Goal: Task Accomplishment & Management: Manage account settings

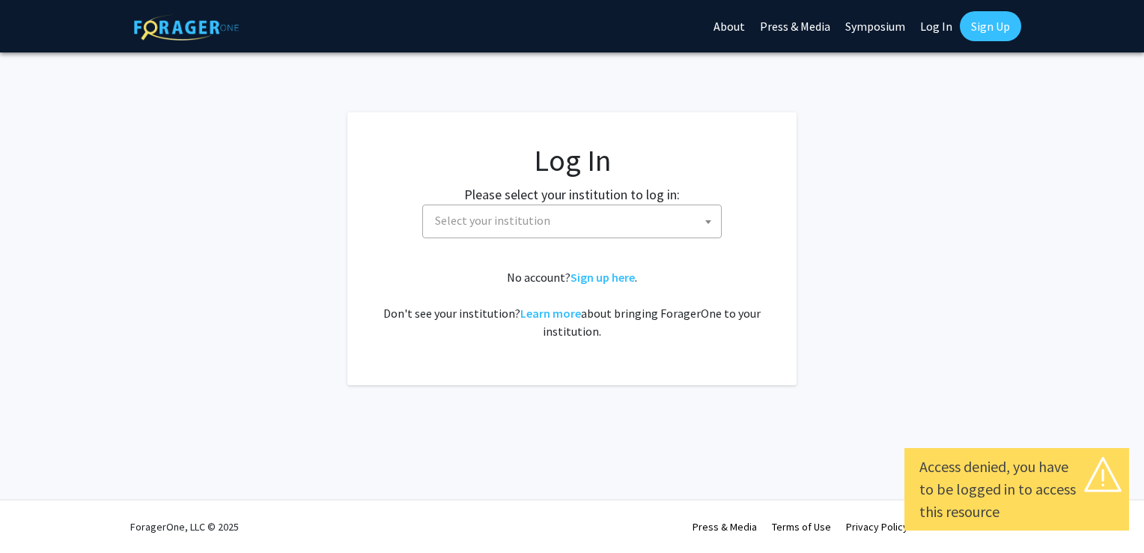
click at [713, 227] on span at bounding box center [708, 221] width 15 height 33
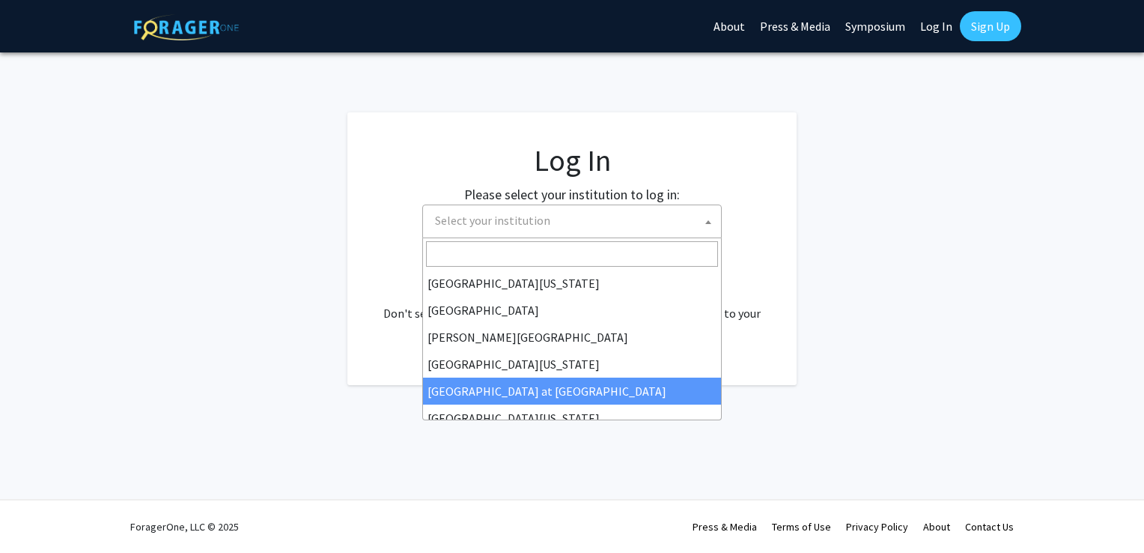
scroll to position [524, 0]
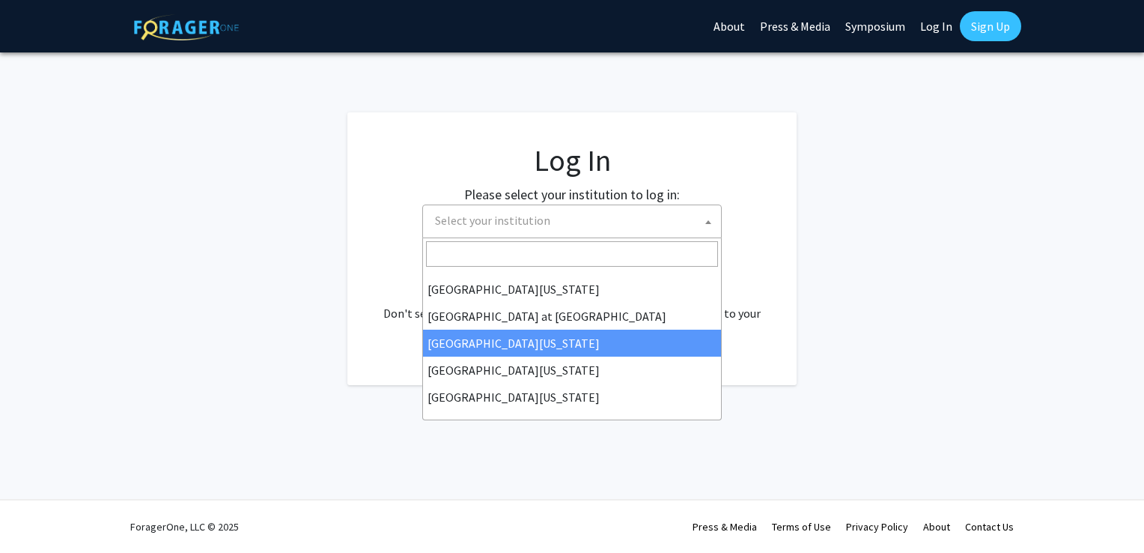
select select "13"
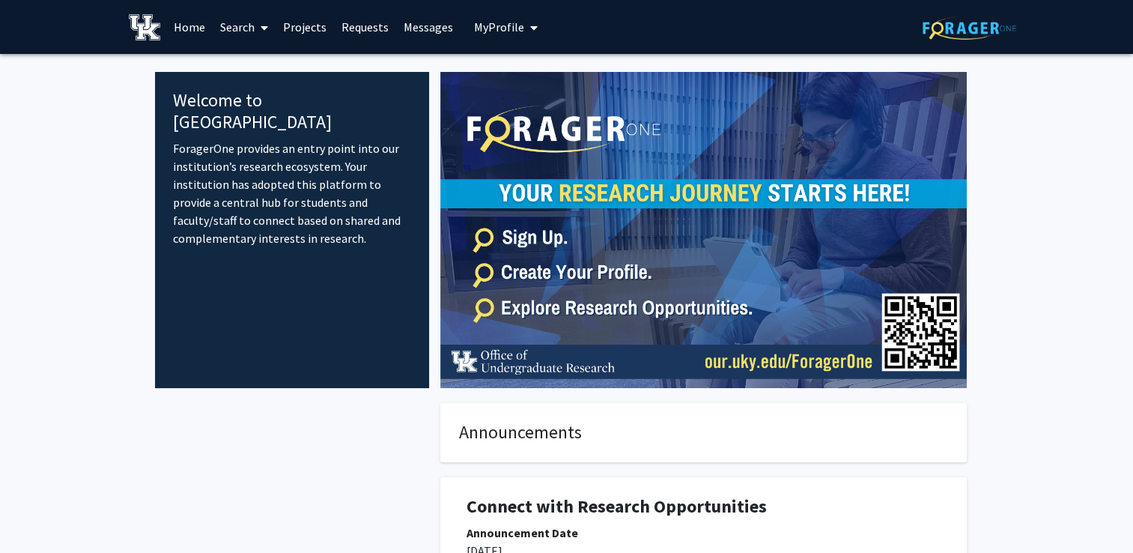
click at [246, 25] on link "Search" at bounding box center [244, 27] width 63 height 52
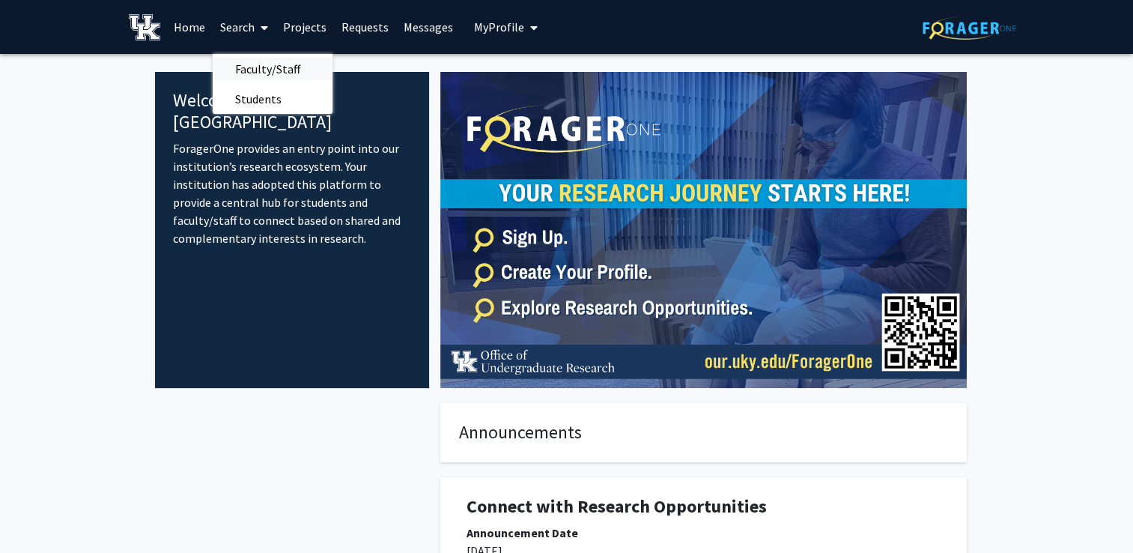
click at [260, 70] on span "Faculty/Staff" at bounding box center [268, 69] width 110 height 30
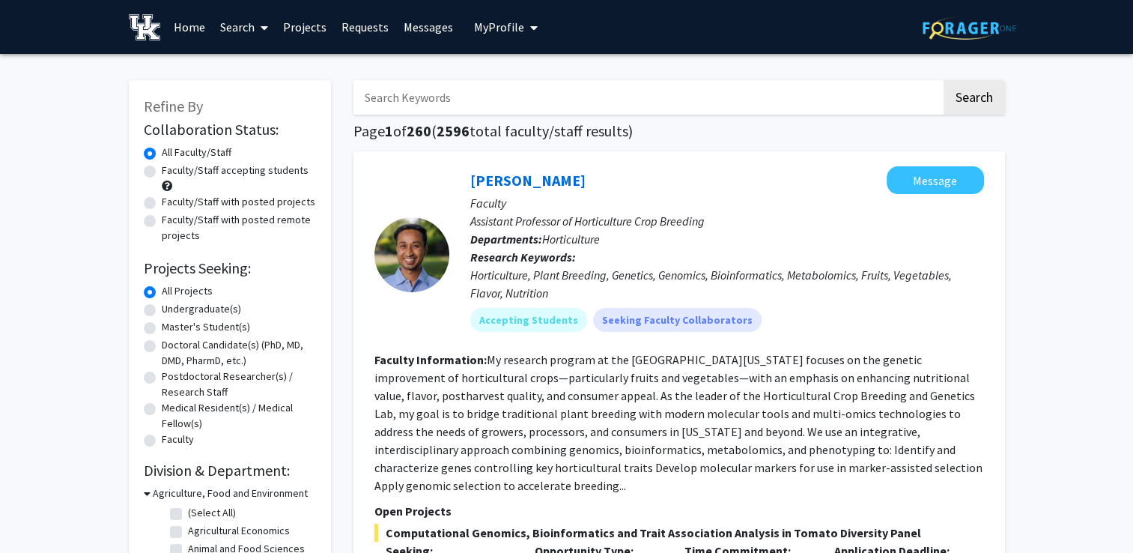
click at [413, 103] on input "Search Keywords" at bounding box center [648, 97] width 588 height 34
type input "shuxia wang"
click at [960, 94] on button "Search" at bounding box center [974, 97] width 61 height 34
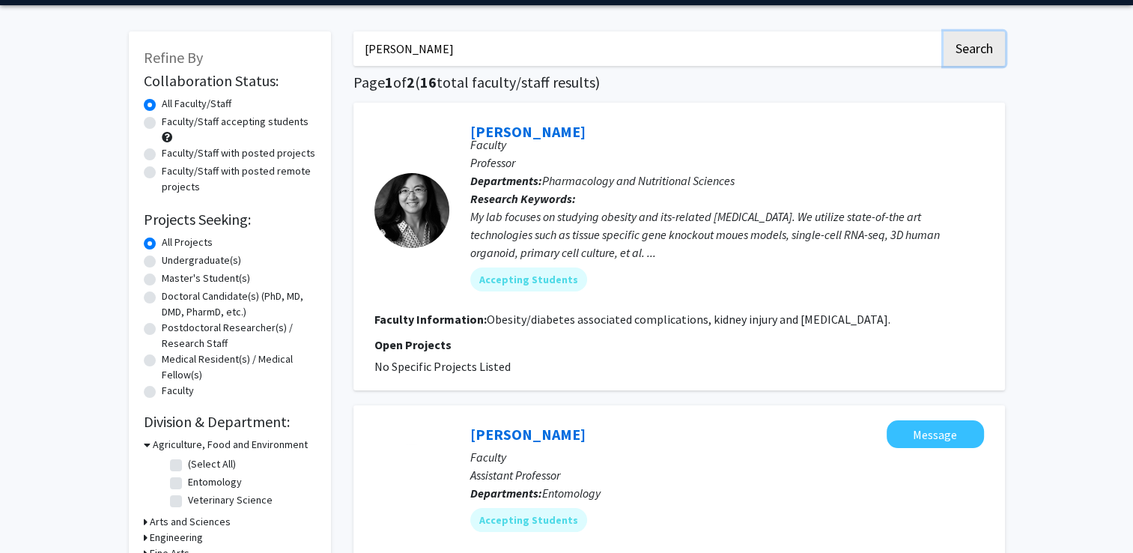
scroll to position [75, 0]
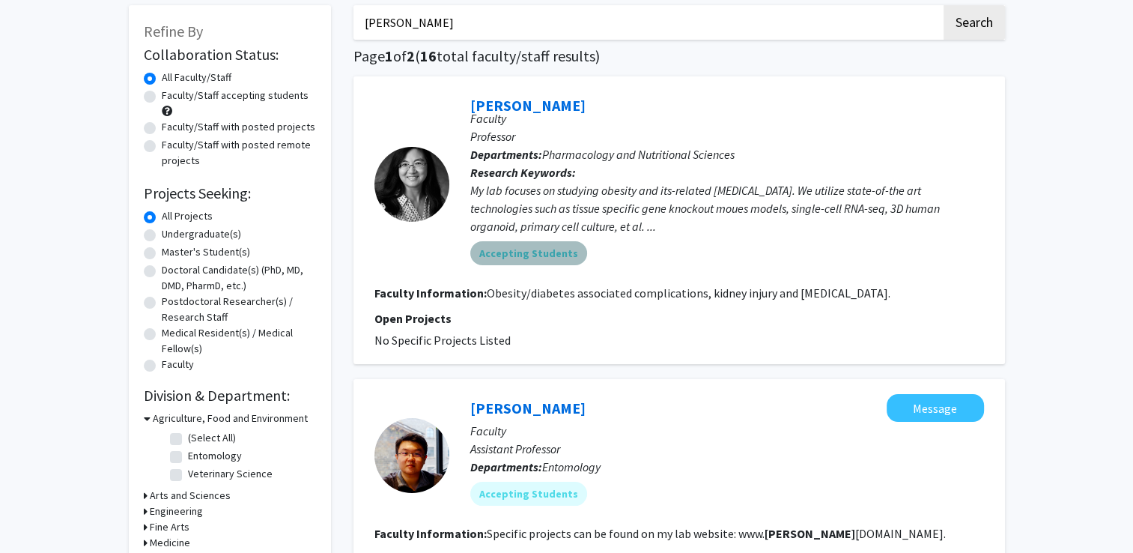
click at [537, 252] on mat-chip "Accepting Students" at bounding box center [528, 253] width 117 height 24
click at [526, 295] on fg-read-more "Obesity/diabetes associated complications, kidney injury and cancer." at bounding box center [689, 292] width 404 height 15
click at [527, 294] on fg-read-more "Obesity/diabetes associated complications, kidney injury and cancer." at bounding box center [689, 292] width 404 height 15
drag, startPoint x: 702, startPoint y: 294, endPoint x: 822, endPoint y: 298, distance: 120.7
click at [822, 298] on fg-read-more "Obesity/diabetes associated complications, kidney injury and cancer." at bounding box center [689, 292] width 404 height 15
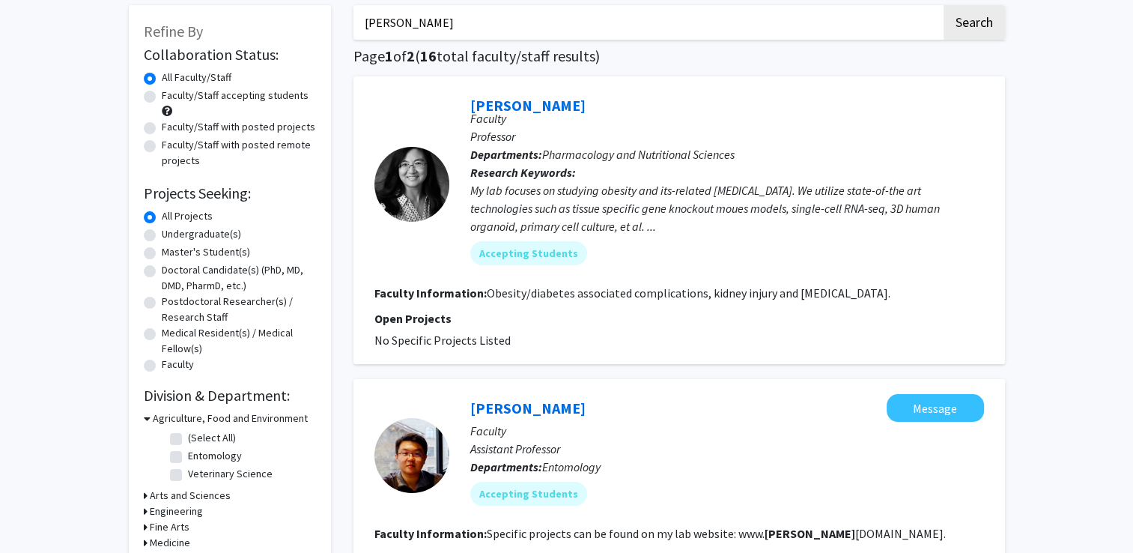
drag, startPoint x: 822, startPoint y: 298, endPoint x: 687, endPoint y: 336, distance: 140.6
click at [687, 336] on fg-project-list "No Specific Projects Listed" at bounding box center [679, 340] width 610 height 18
click at [443, 313] on p "Open Projects" at bounding box center [679, 318] width 610 height 18
click at [451, 345] on span "No Specific Projects Listed" at bounding box center [442, 340] width 136 height 15
click at [491, 340] on span "No Specific Projects Listed" at bounding box center [442, 340] width 136 height 15
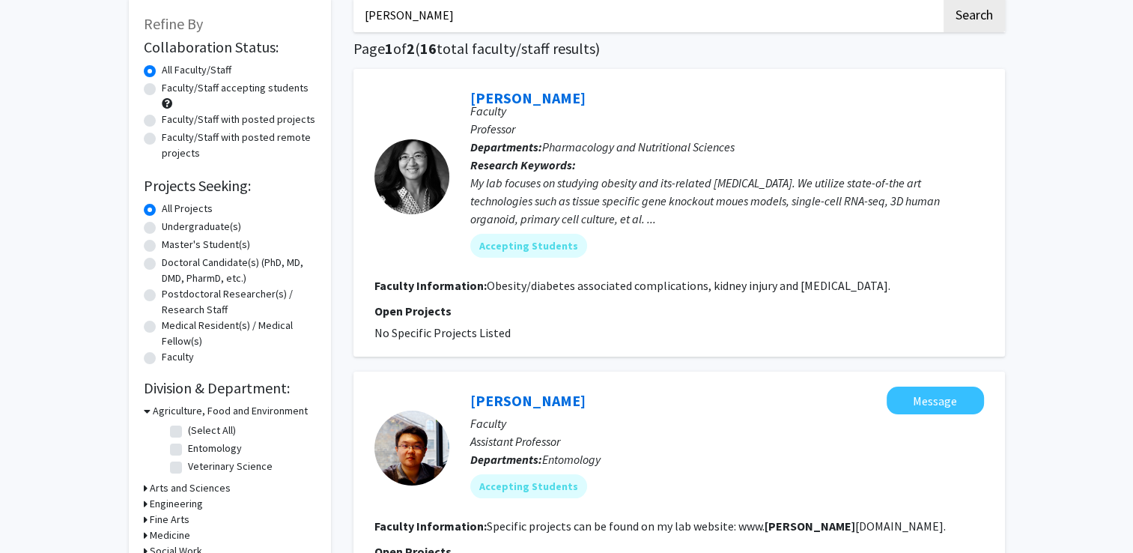
scroll to position [0, 0]
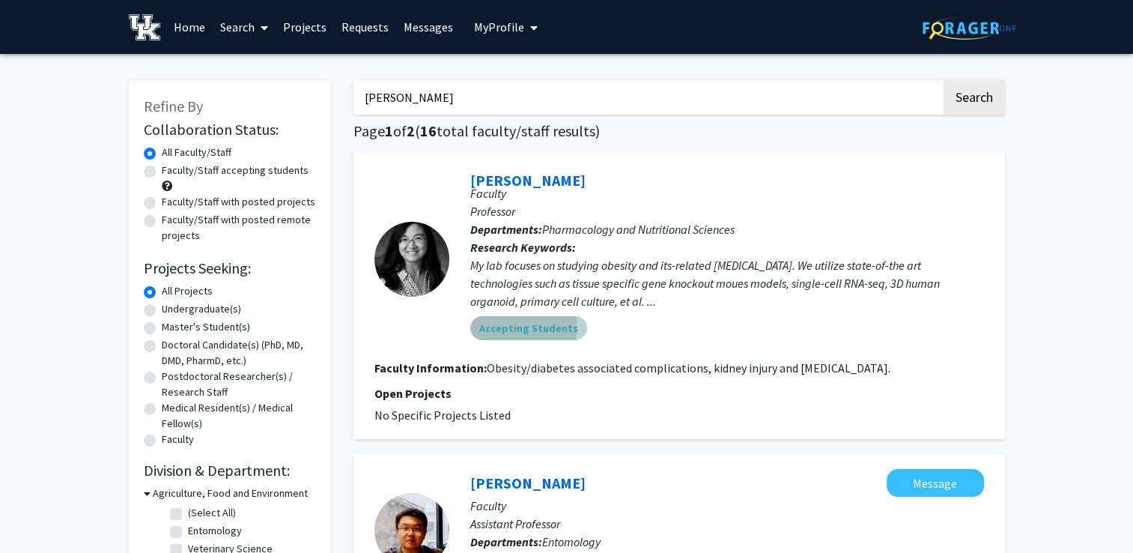
click at [510, 327] on mat-chip "Accepting Students" at bounding box center [528, 328] width 117 height 24
click at [855, 169] on div "Shuxia Wang" at bounding box center [727, 175] width 514 height 18
click at [681, 334] on div "Accepting Students" at bounding box center [727, 328] width 520 height 30
click at [508, 26] on span "My Profile" at bounding box center [499, 26] width 50 height 15
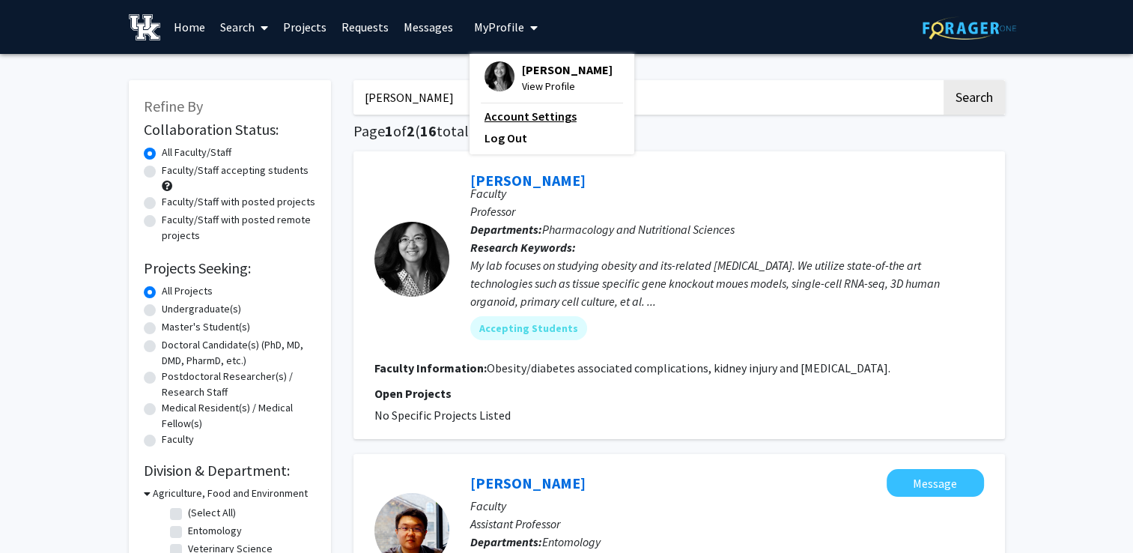
click at [546, 115] on link "Account Settings" at bounding box center [552, 116] width 135 height 18
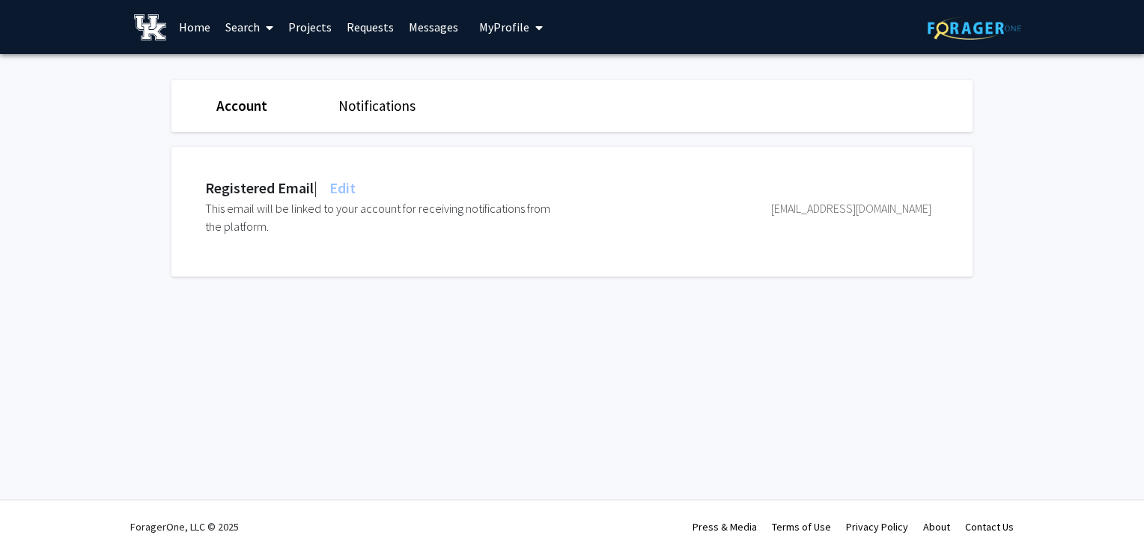
click at [503, 25] on span "My Profile" at bounding box center [504, 26] width 50 height 15
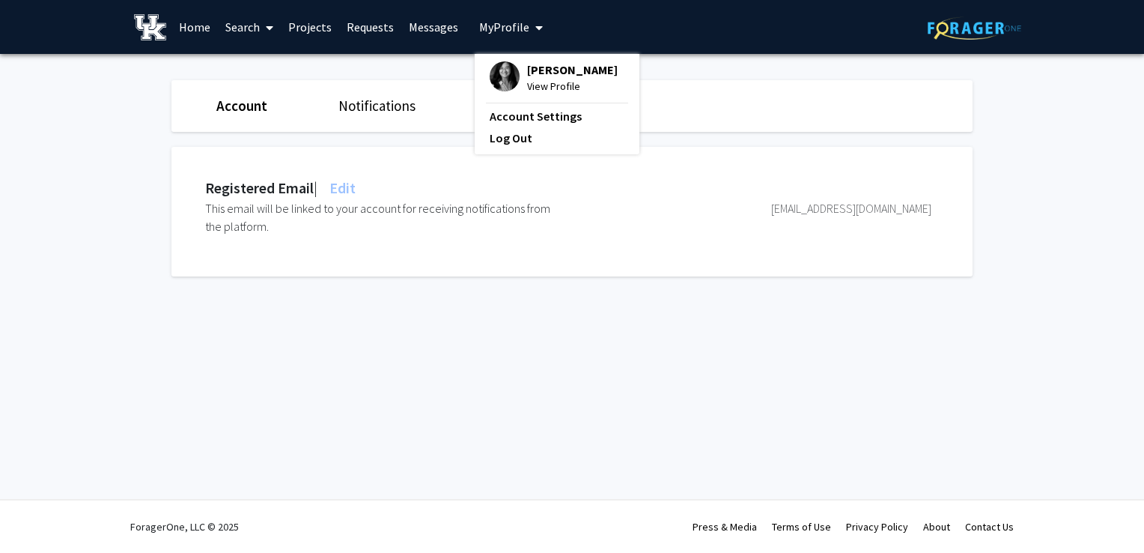
click at [542, 88] on span "View Profile" at bounding box center [572, 86] width 91 height 16
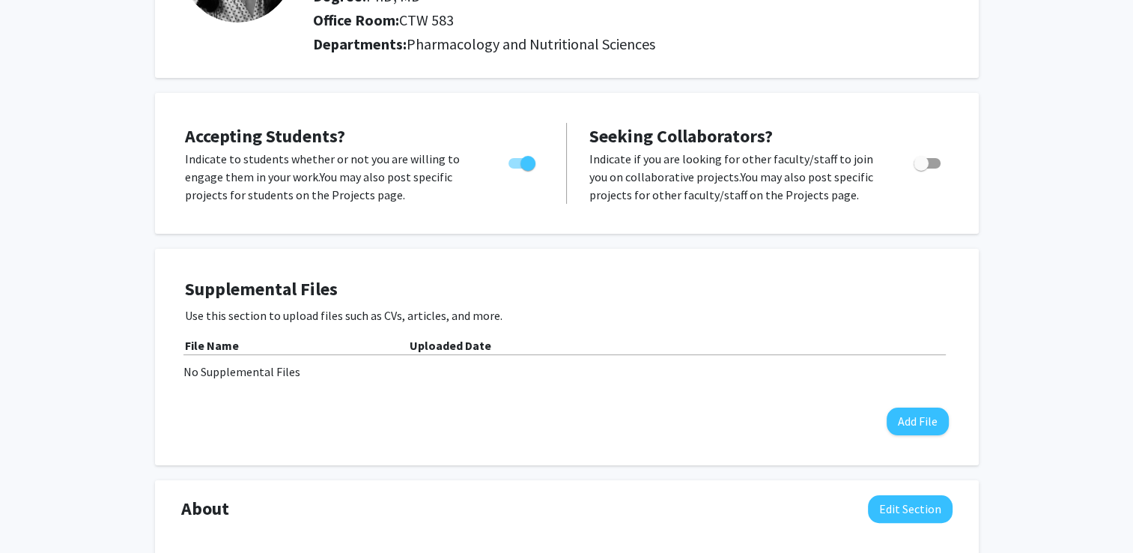
scroll to position [225, 0]
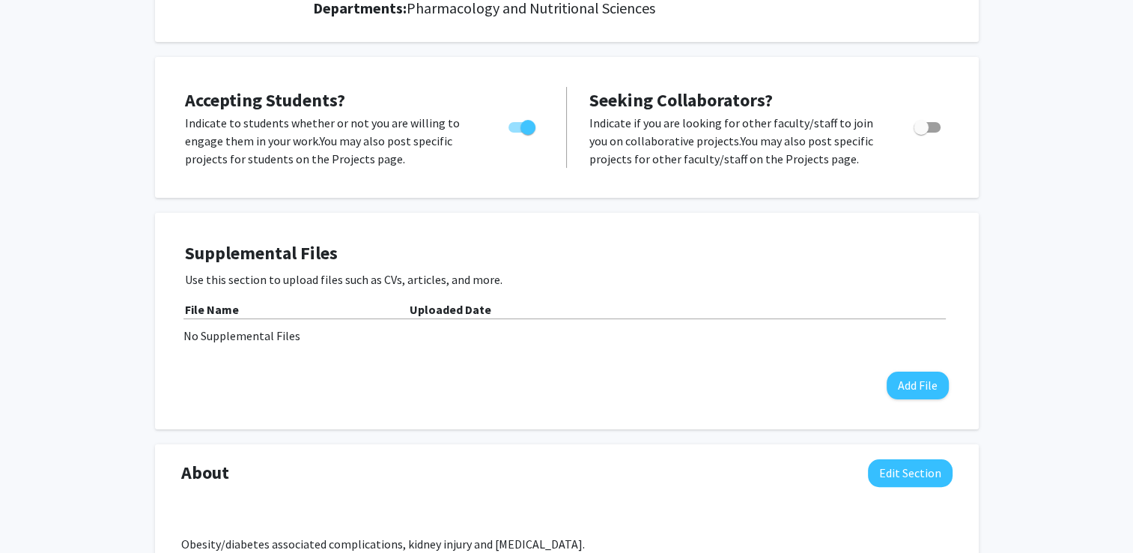
click at [524, 134] on label "Toggle" at bounding box center [519, 127] width 33 height 18
click at [516, 133] on input "Would you like to permit student requests?" at bounding box center [515, 133] width 1 height 1
click at [524, 130] on span "Toggle" at bounding box center [522, 127] width 27 height 10
click at [516, 133] on input "Would you like to permit student requests?" at bounding box center [515, 133] width 1 height 1
checkbox input "true"
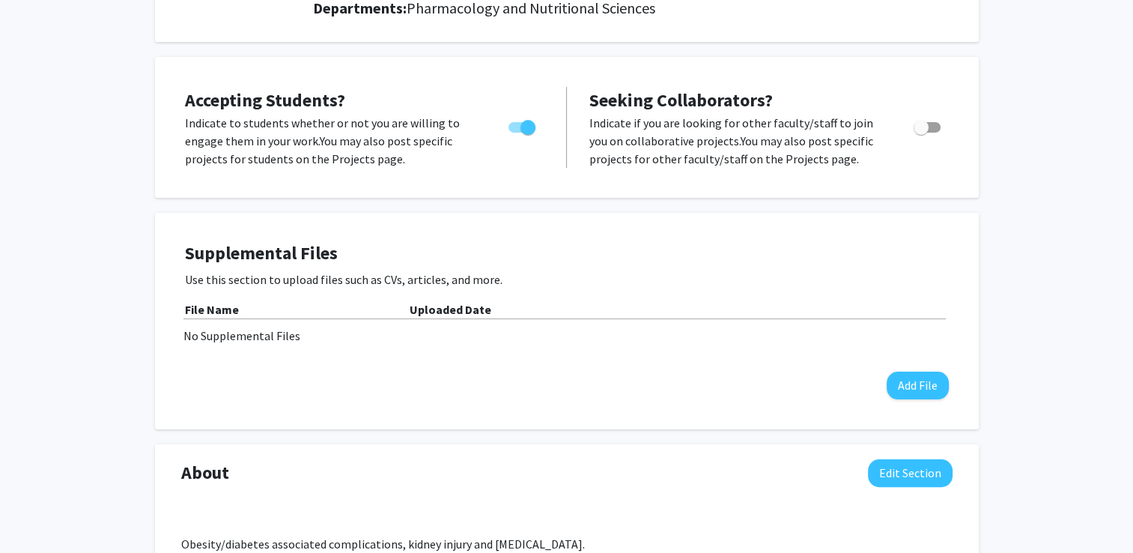
click at [318, 98] on span "Accepting Students?" at bounding box center [265, 99] width 160 height 23
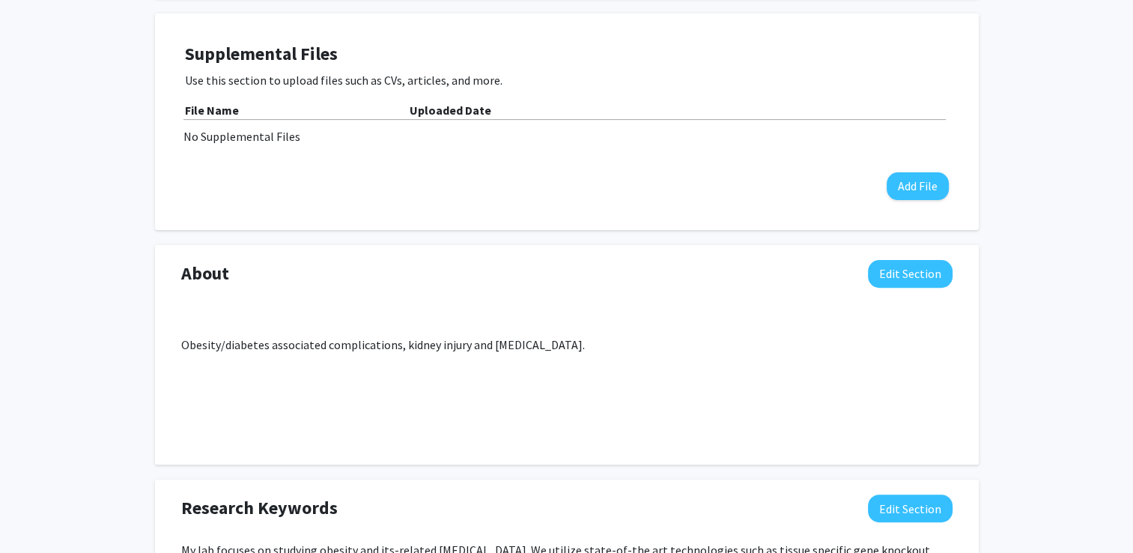
scroll to position [449, 0]
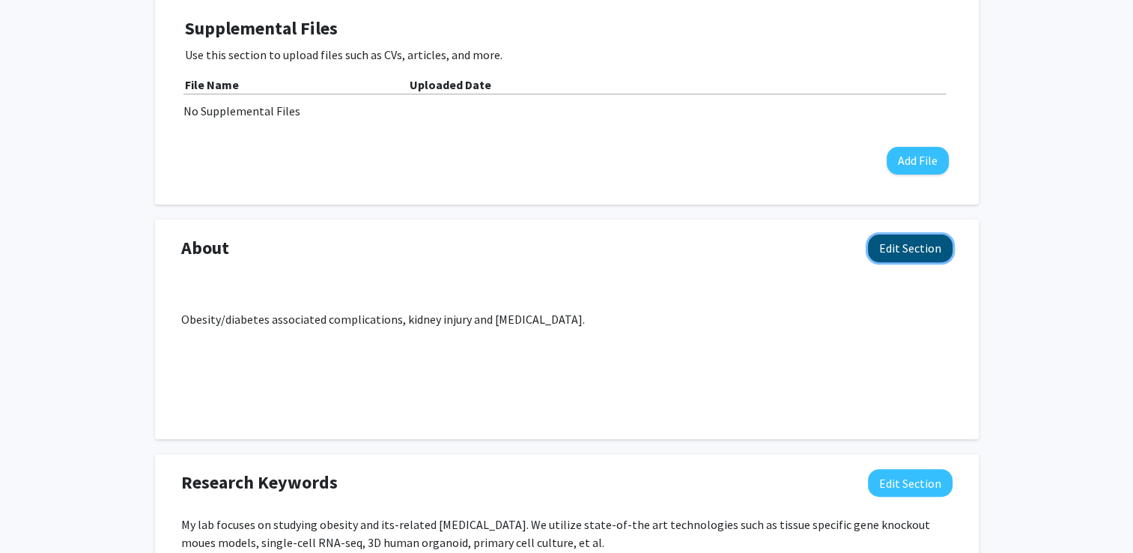
click at [891, 250] on button "Edit Section" at bounding box center [910, 248] width 85 height 28
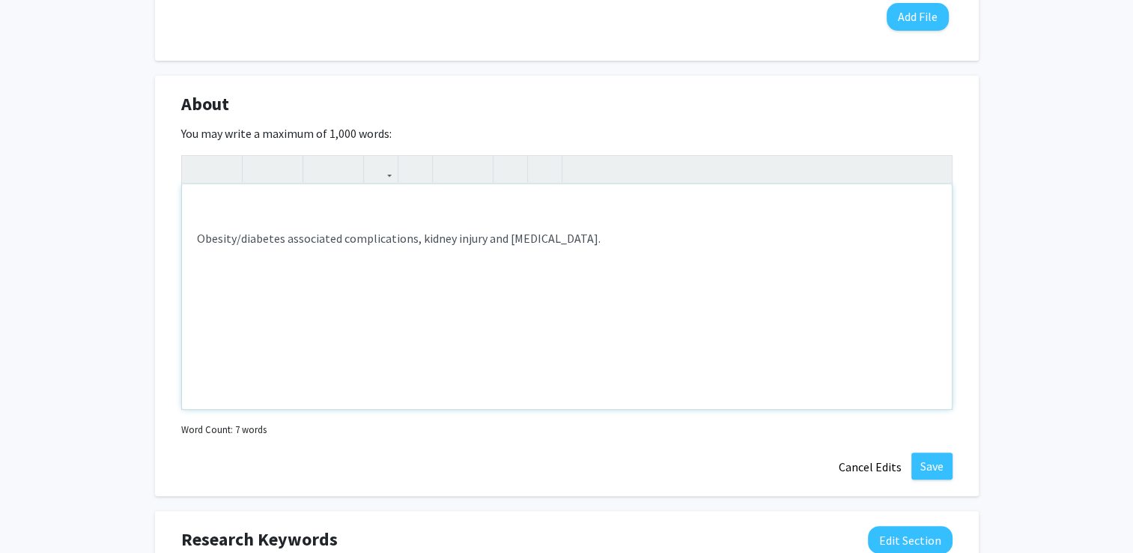
scroll to position [599, 0]
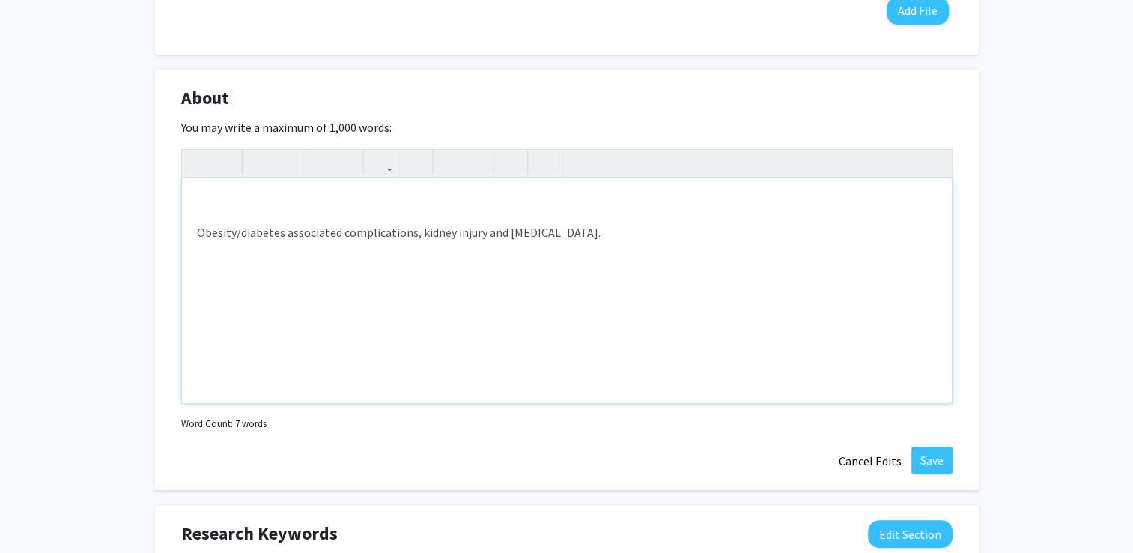
click at [412, 232] on p "Obesity/diabetes associated complications, kidney injury and cancer." at bounding box center [567, 232] width 740 height 18
click at [414, 228] on p "Obesity/diabetes associated complications, kidney injury and cancer." at bounding box center [567, 232] width 740 height 18
type textarea "<p><br></p><p>Obesity/diabetes associated complications, chronic inflammation a…"
click at [935, 457] on button "Save" at bounding box center [932, 459] width 41 height 27
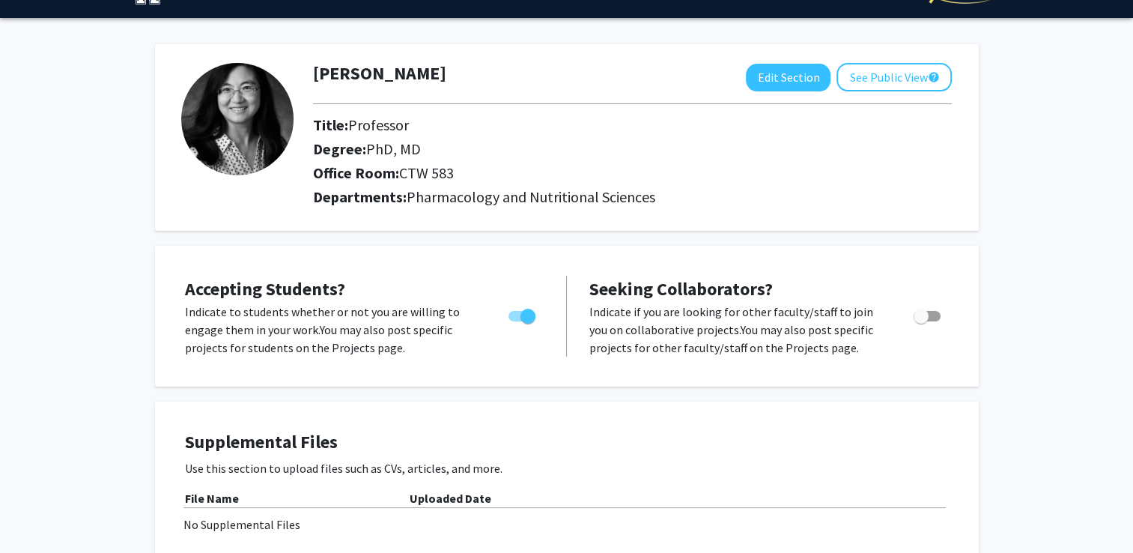
scroll to position [10, 0]
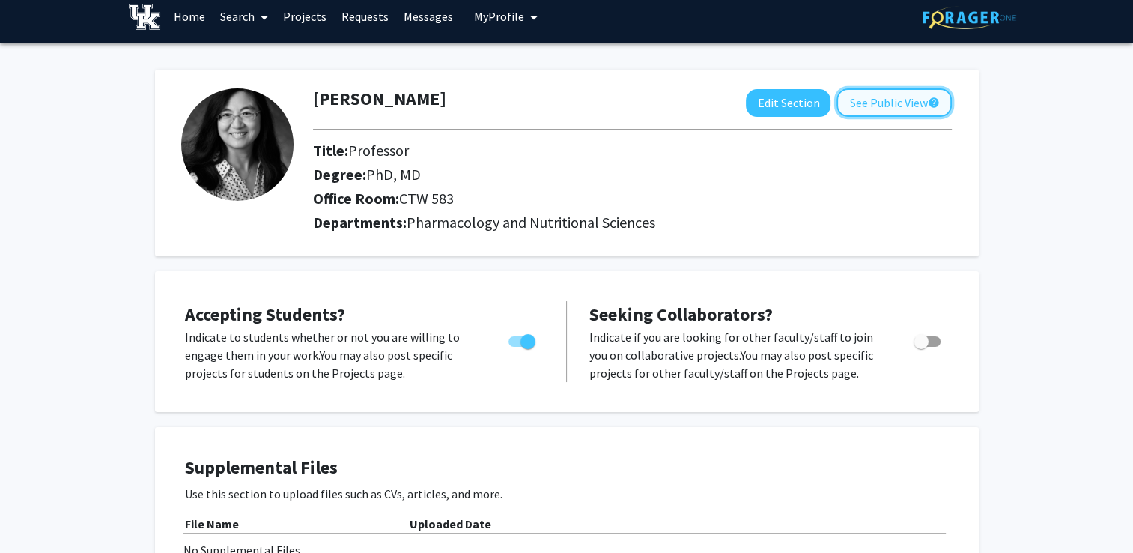
click at [889, 106] on button "See Public View help" at bounding box center [894, 102] width 115 height 28
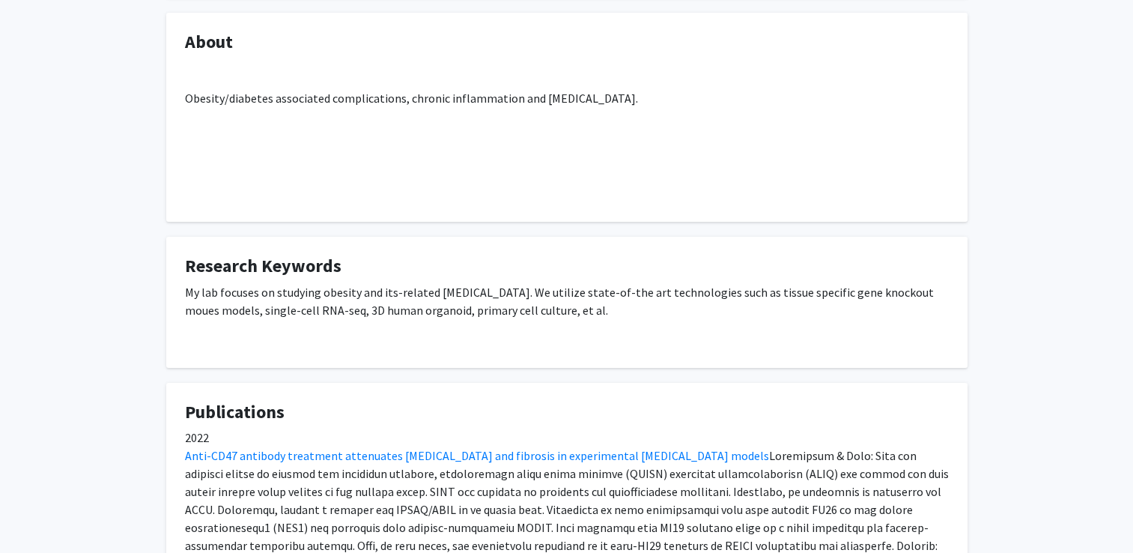
scroll to position [449, 0]
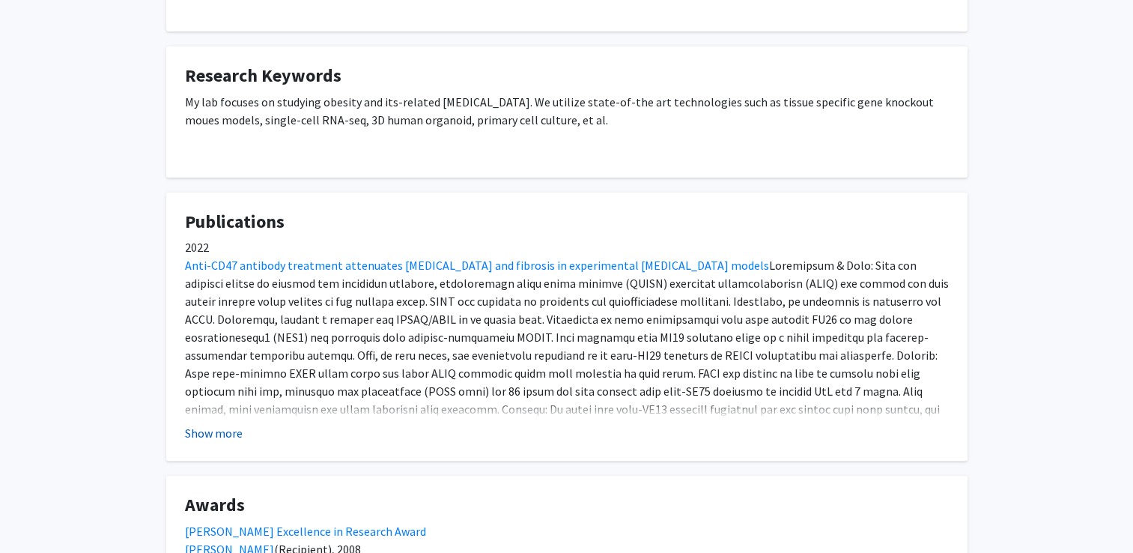
click at [219, 428] on button "Show more" at bounding box center [214, 433] width 58 height 18
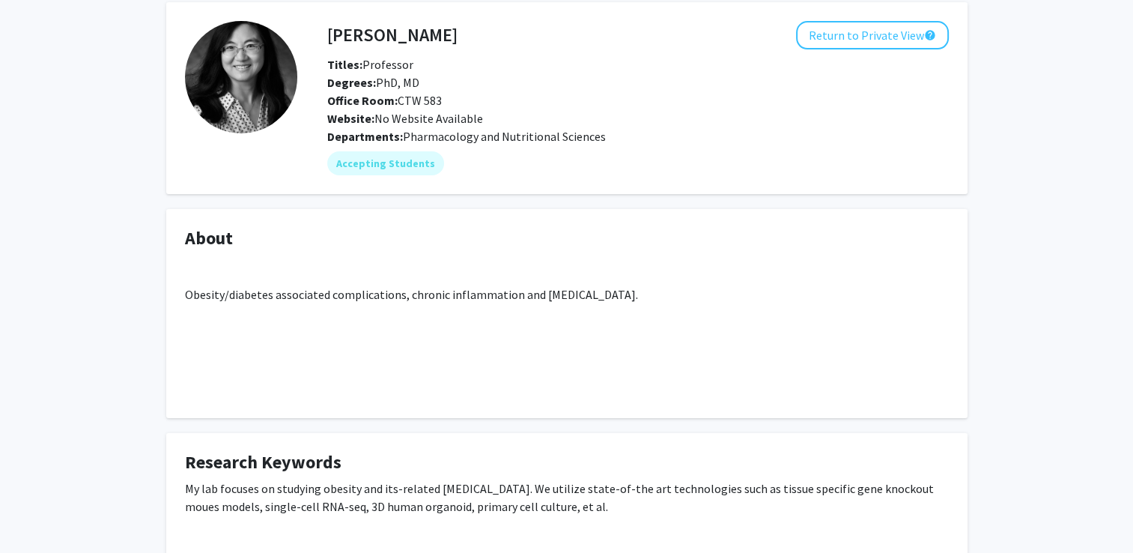
scroll to position [0, 0]
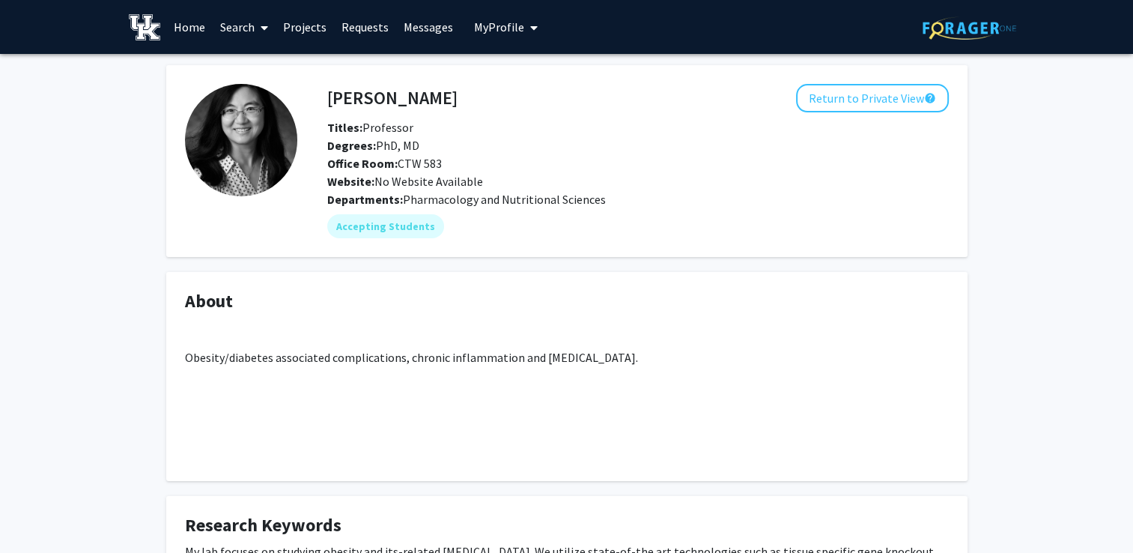
click at [422, 28] on link "Messages" at bounding box center [428, 27] width 64 height 52
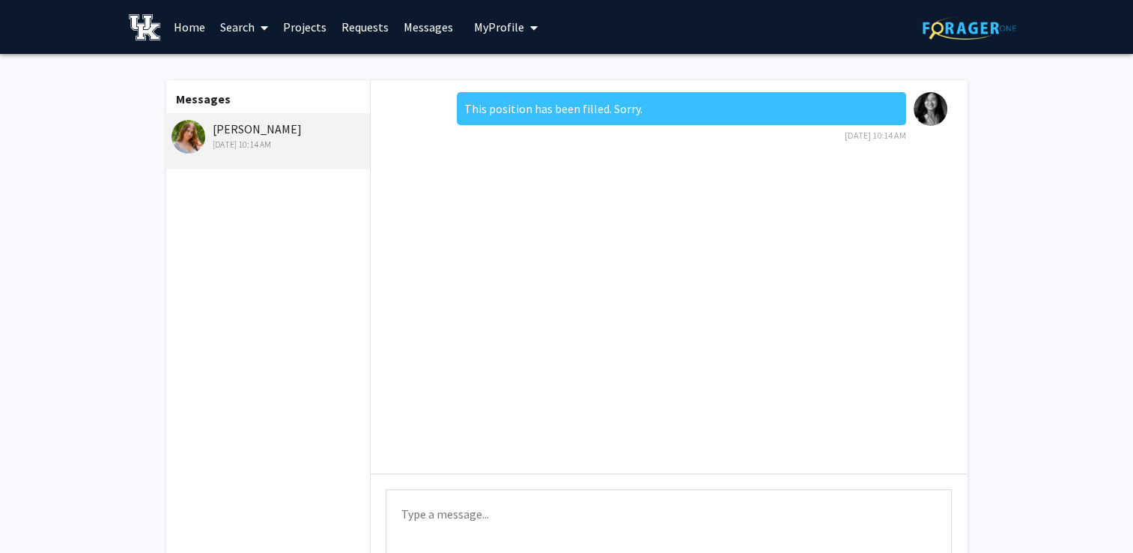
click at [419, 29] on link "Messages" at bounding box center [428, 27] width 64 height 52
click at [377, 30] on link "Requests" at bounding box center [365, 27] width 62 height 52
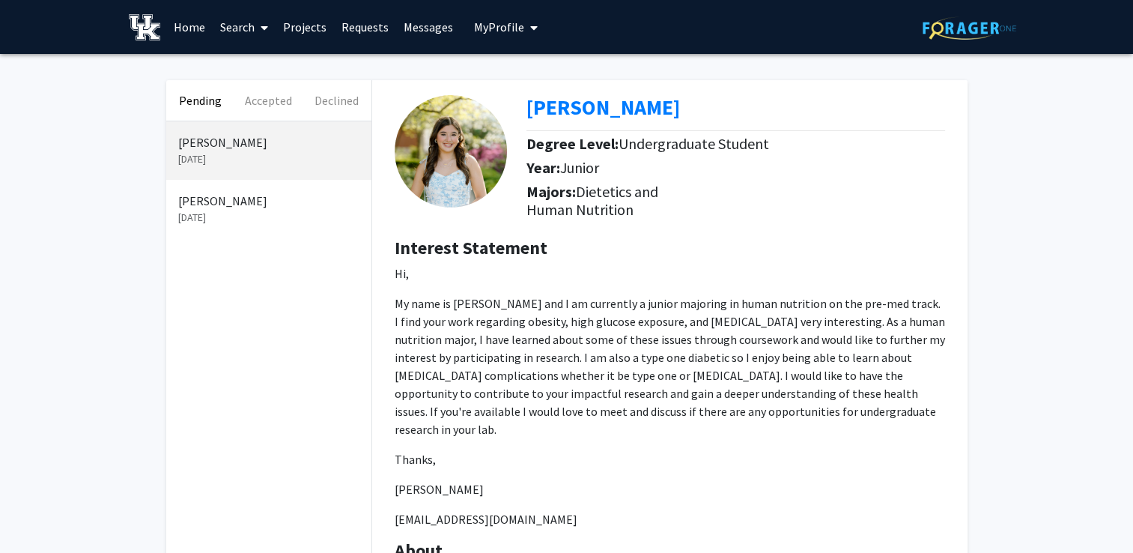
click at [252, 28] on link "Search" at bounding box center [244, 27] width 63 height 52
click at [295, 26] on link "Projects" at bounding box center [305, 27] width 58 height 52
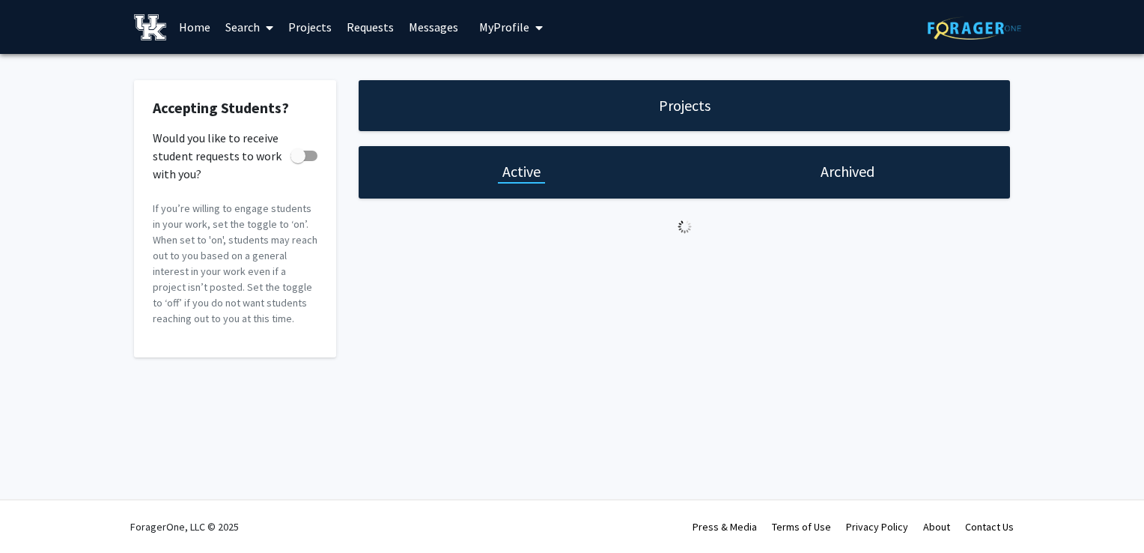
checkbox input "true"
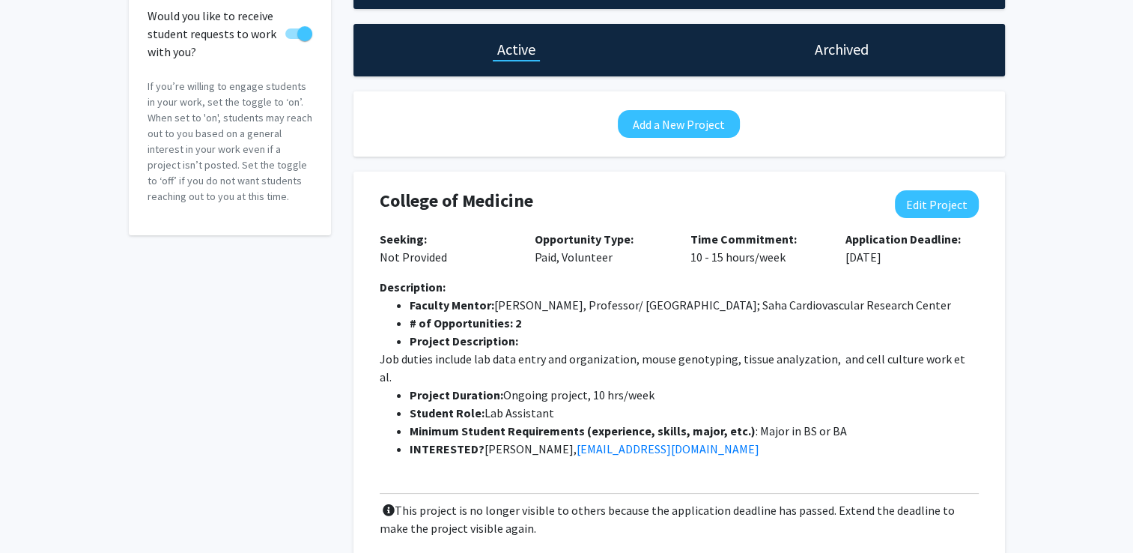
scroll to position [47, 0]
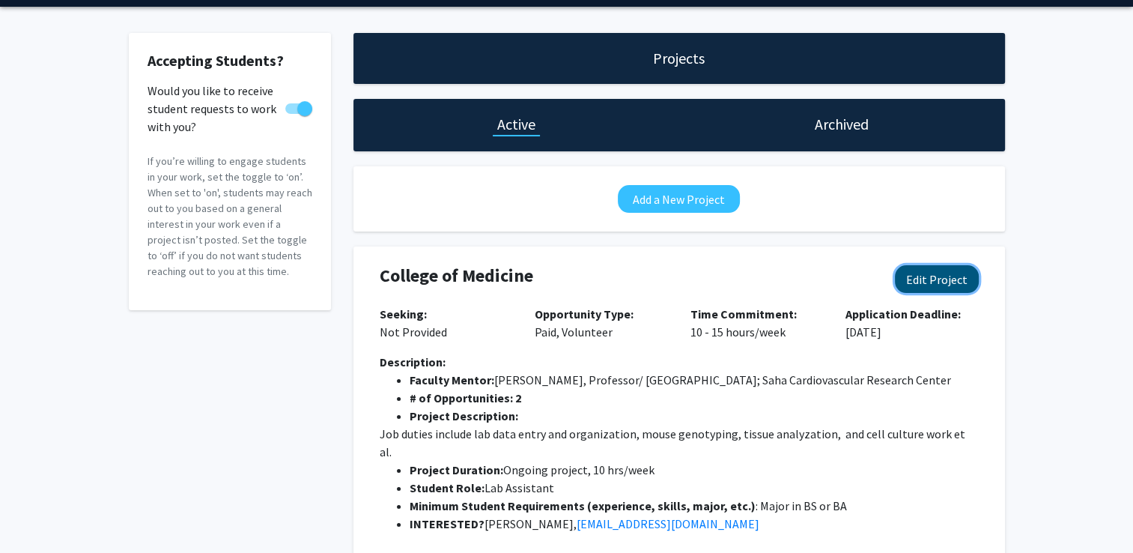
click at [918, 286] on button "Edit Project" at bounding box center [937, 279] width 84 height 28
select select "10 - 15"
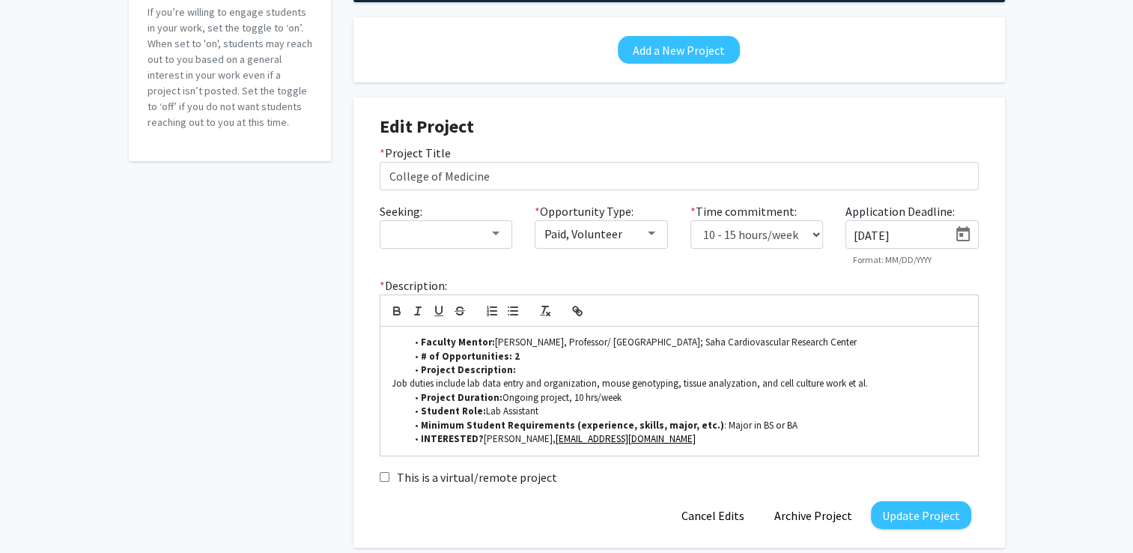
scroll to position [197, 0]
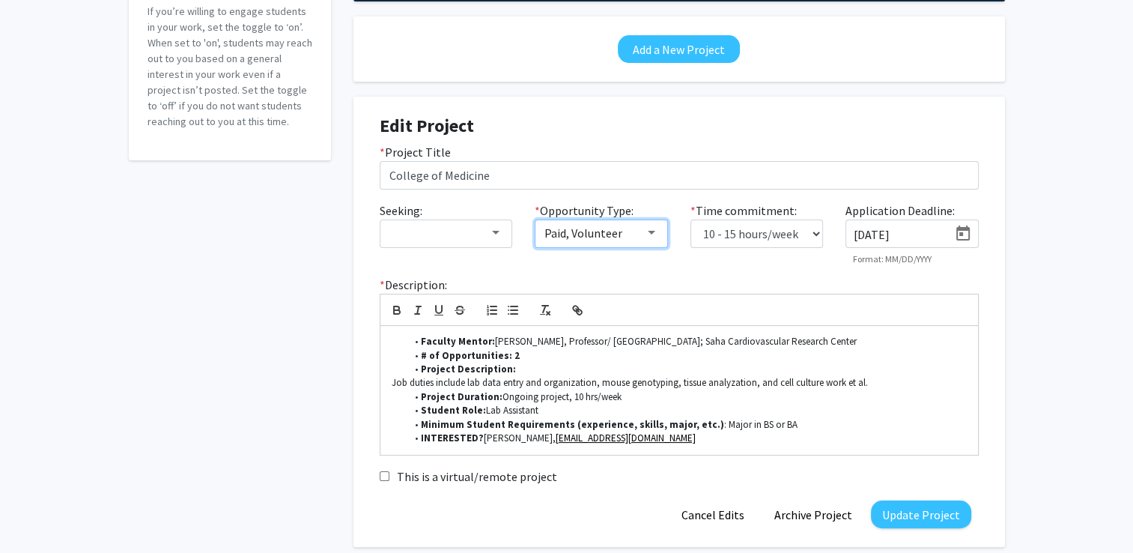
click at [647, 231] on div at bounding box center [651, 233] width 13 height 12
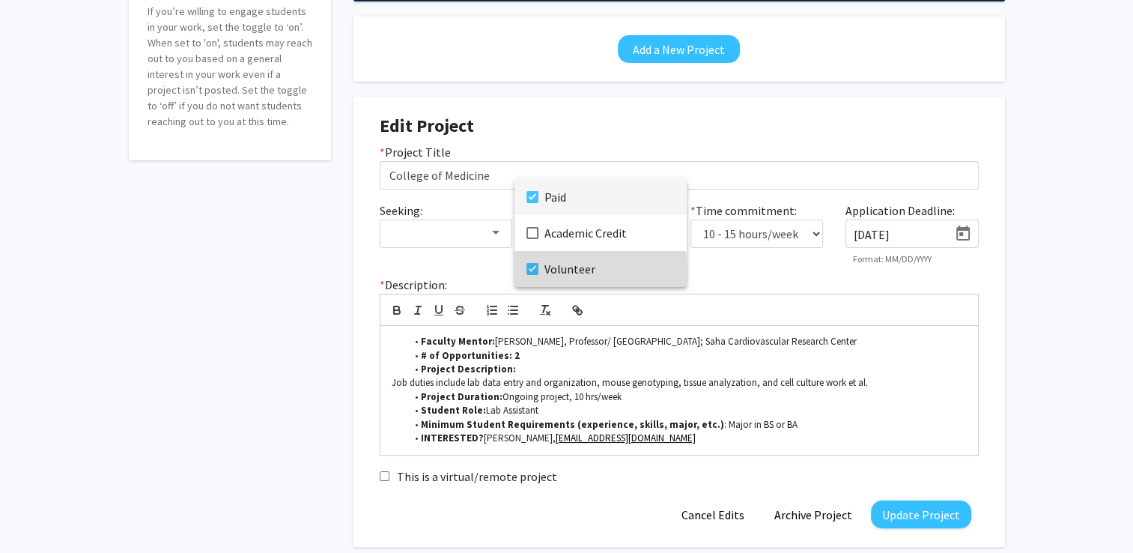
click at [563, 271] on span "Volunteer" at bounding box center [610, 269] width 130 height 36
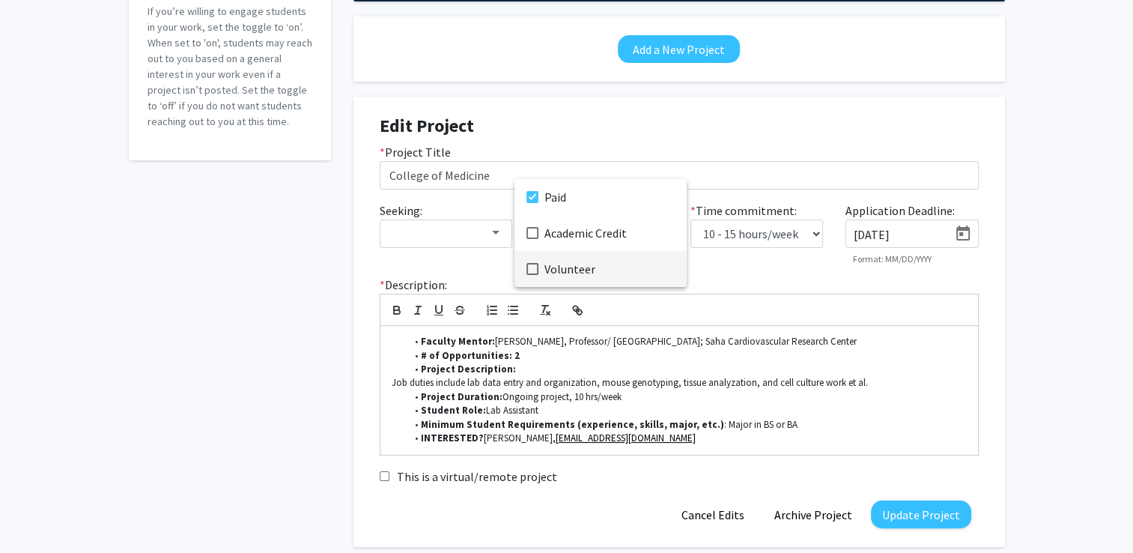
click at [736, 279] on div at bounding box center [566, 276] width 1133 height 553
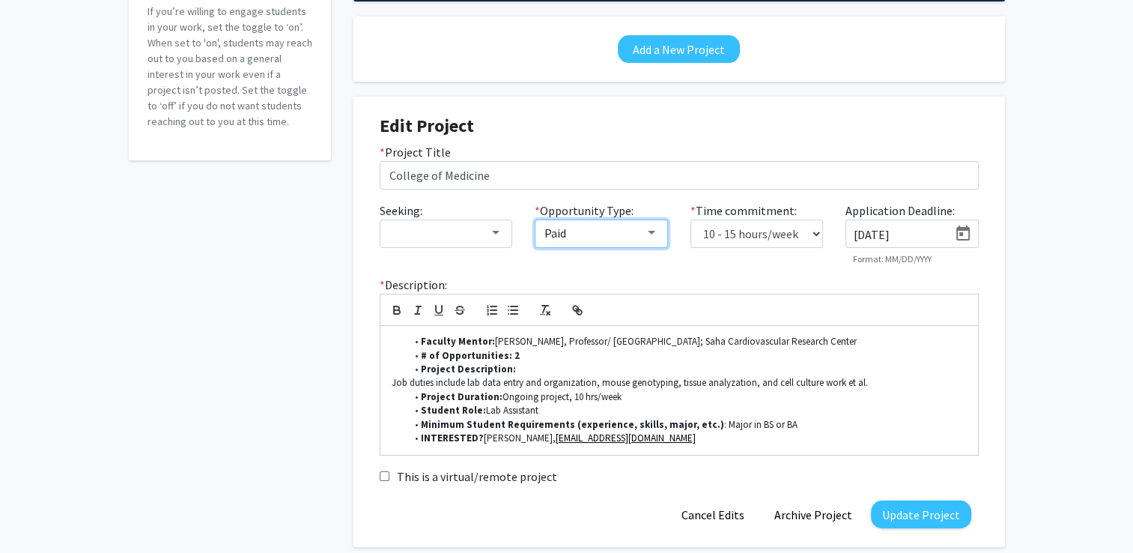
click at [646, 232] on div at bounding box center [651, 233] width 13 height 12
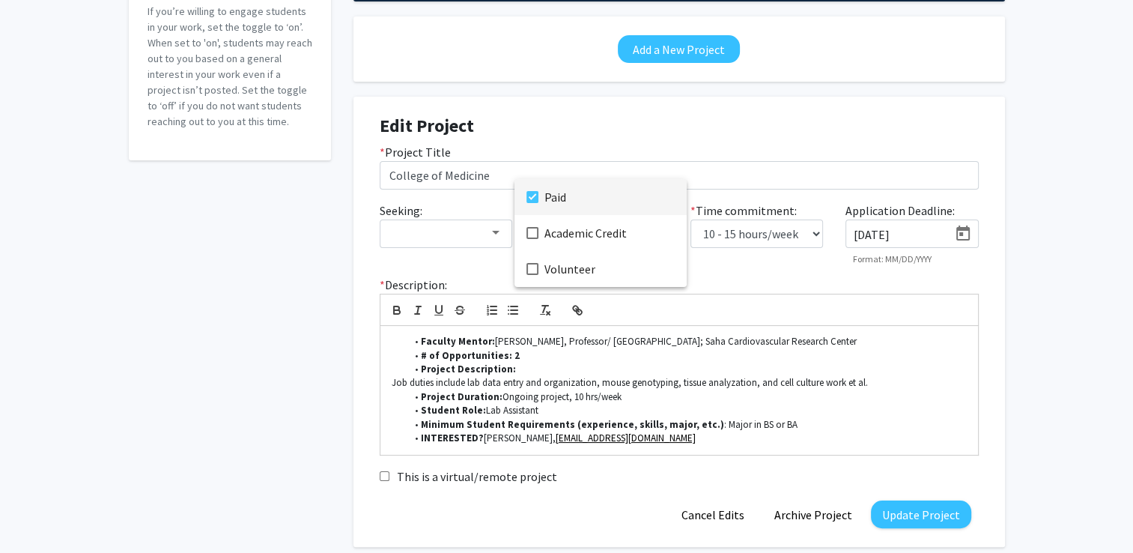
click at [535, 189] on mat-option "Paid" at bounding box center [601, 197] width 172 height 36
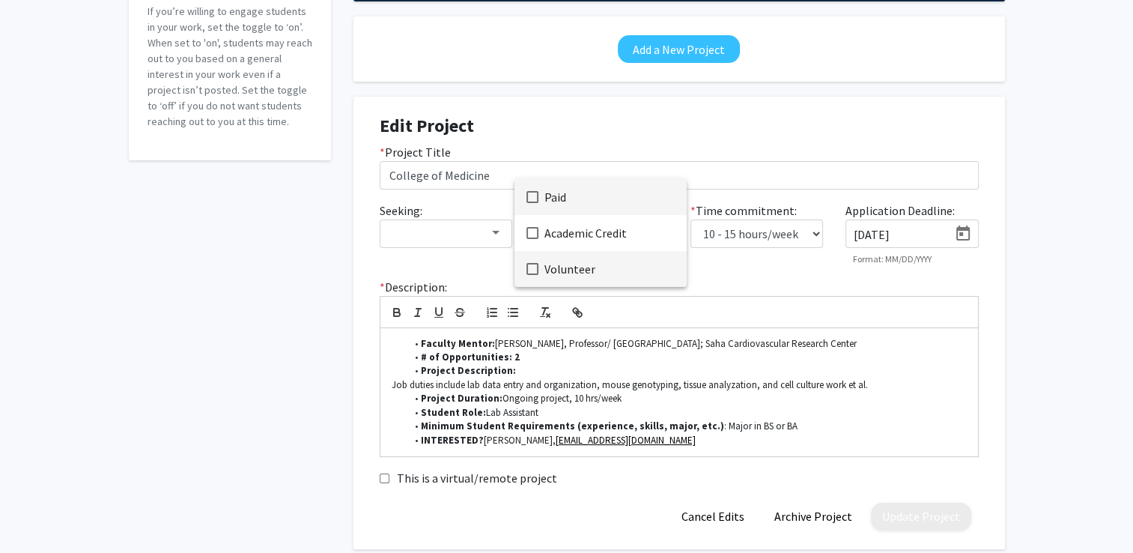
click at [533, 267] on mat-pseudo-checkbox at bounding box center [533, 269] width 12 height 12
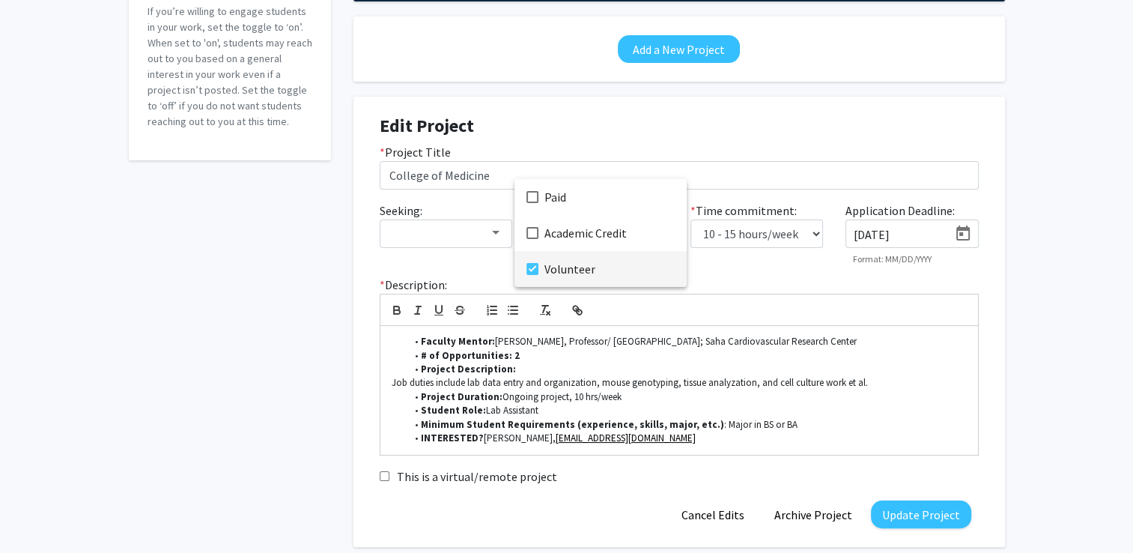
click at [727, 282] on div at bounding box center [566, 276] width 1133 height 553
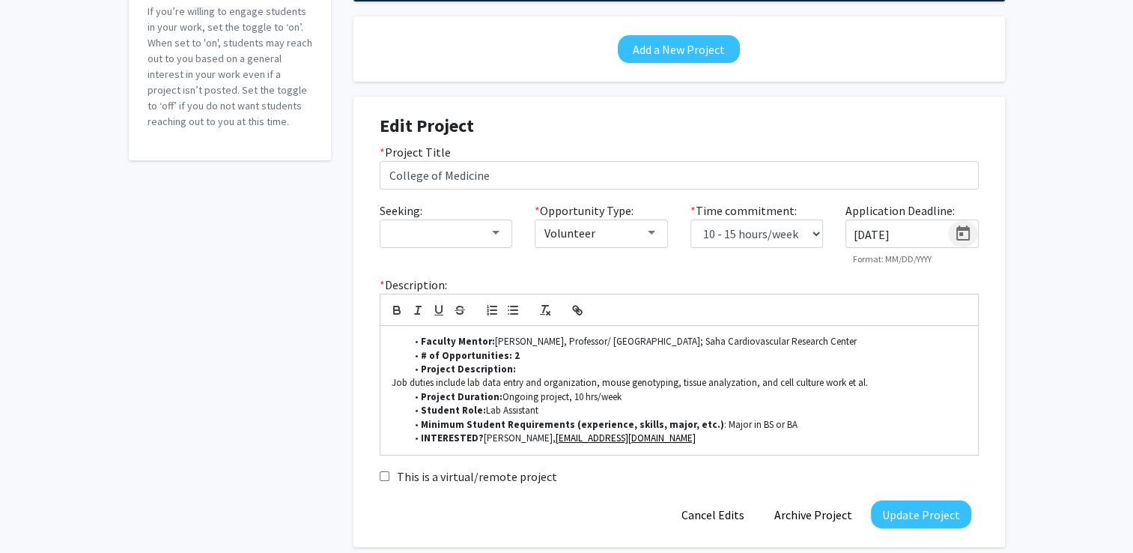
click at [962, 235] on icon "Open calendar" at bounding box center [963, 234] width 18 height 18
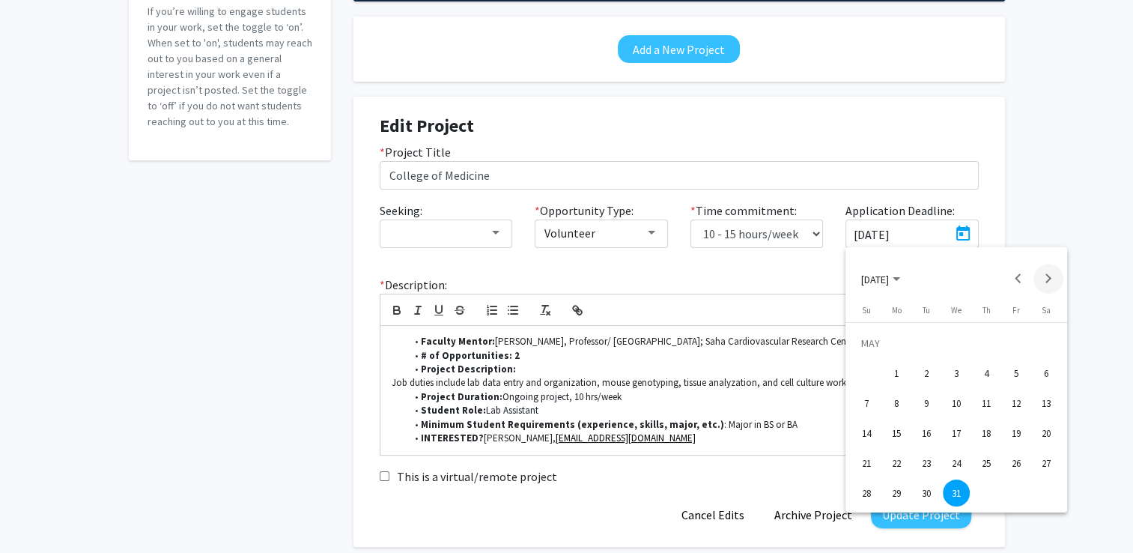
click at [1049, 277] on button "Next month" at bounding box center [1049, 279] width 30 height 30
click at [912, 280] on button "SEP 2023" at bounding box center [880, 279] width 63 height 30
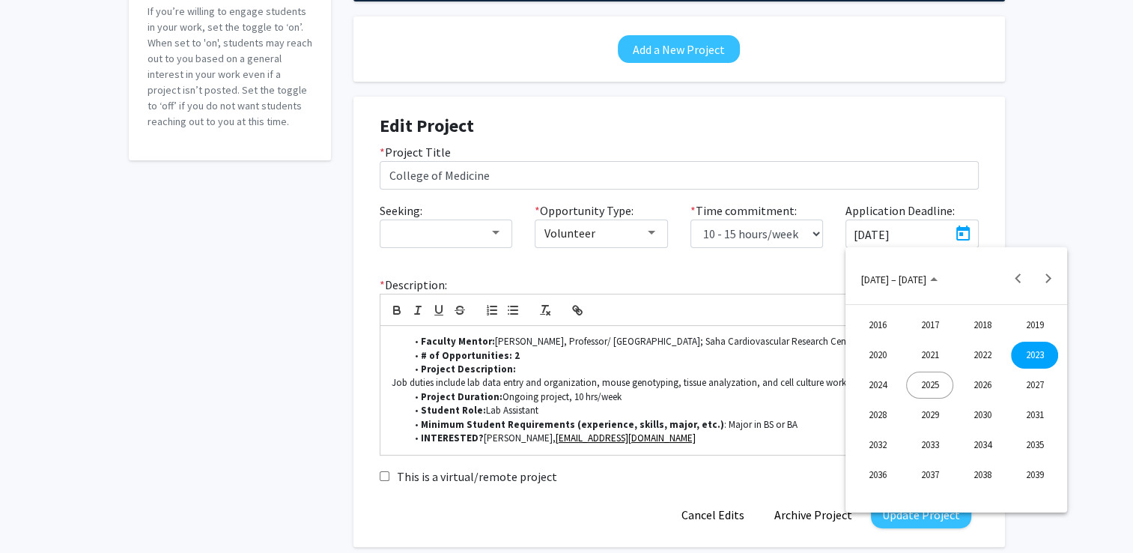
click at [926, 387] on div "2025" at bounding box center [929, 384] width 47 height 27
click at [936, 413] on div "OCT" at bounding box center [929, 414] width 47 height 27
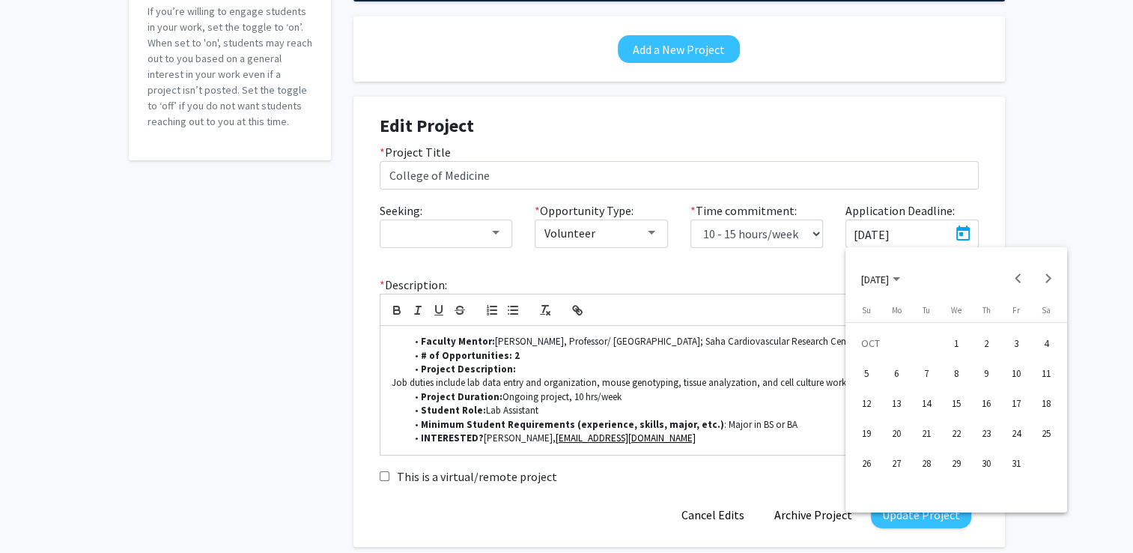
click at [962, 339] on div "1" at bounding box center [956, 343] width 27 height 27
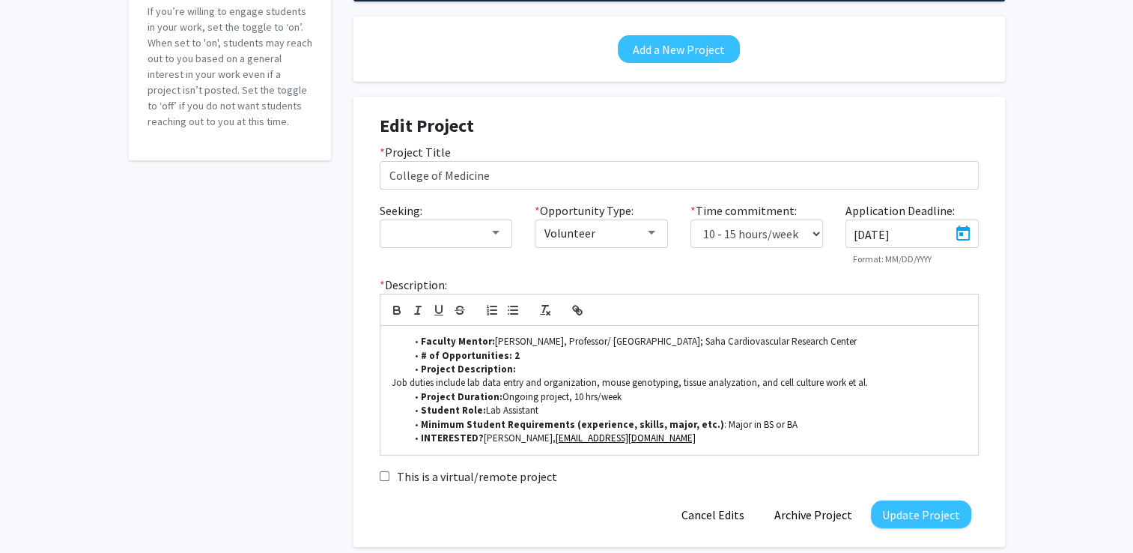
type input "10/1/2025"
click at [792, 266] on div "Seeking: * Opportunity Type: Volunteer * Time commitment: 0 - 5 hours/week 5 - …" at bounding box center [679, 238] width 622 height 75
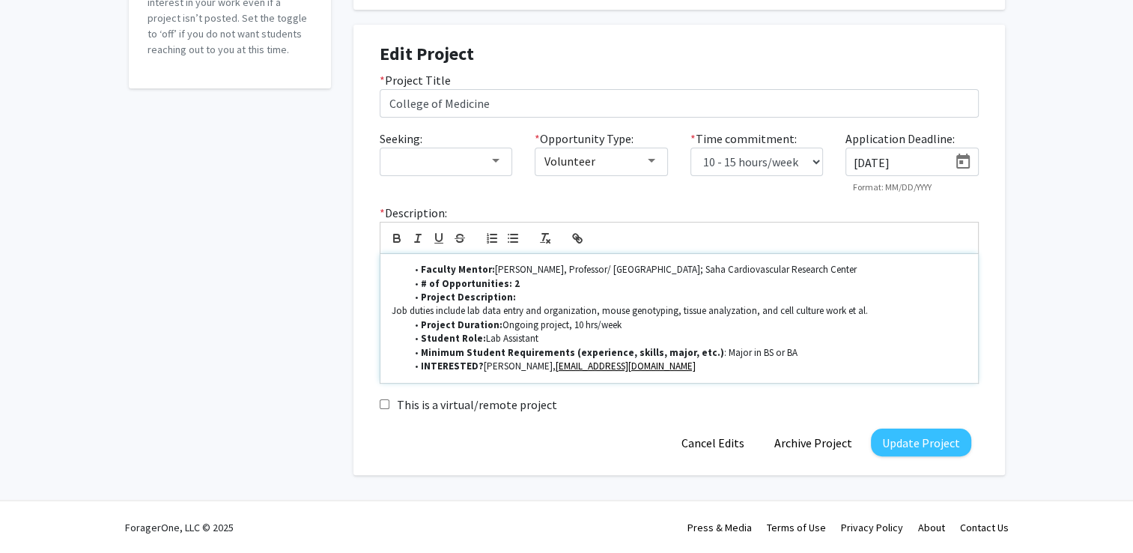
drag, startPoint x: 536, startPoint y: 337, endPoint x: 497, endPoint y: 334, distance: 38.3
click at [497, 334] on li "Student Role: Lab Assistant" at bounding box center [686, 338] width 561 height 13
click at [573, 339] on li "Student Role: Lab Assistant" at bounding box center [686, 338] width 561 height 13
drag, startPoint x: 527, startPoint y: 313, endPoint x: 592, endPoint y: 310, distance: 65.2
click at [592, 310] on p "Job duties include lab data entry and organization, mouse genotyping, tissue an…" at bounding box center [679, 310] width 575 height 13
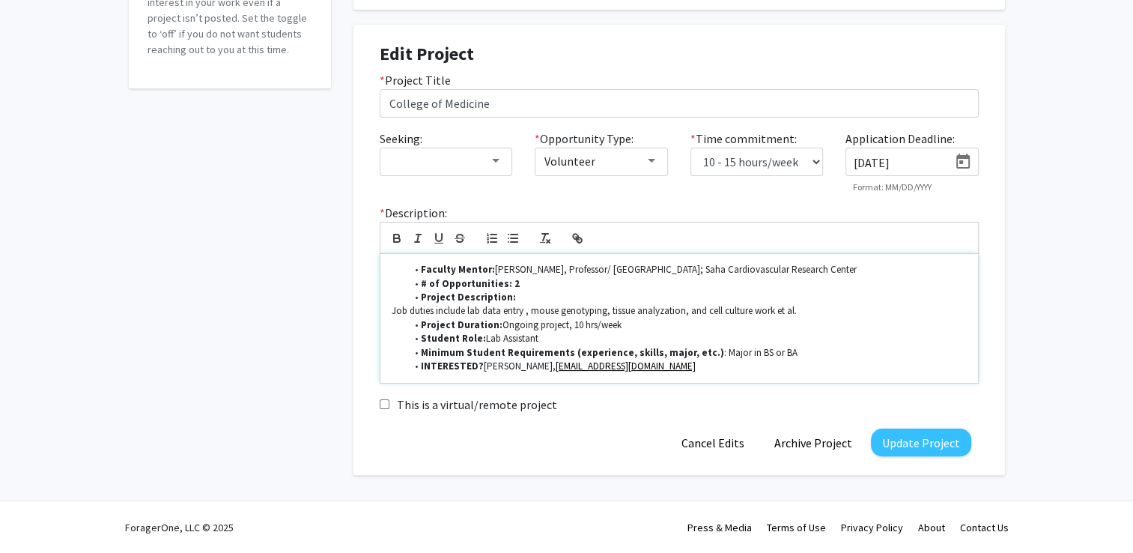
click at [697, 329] on li "Project Duration: Ongoing project, 10 hrs/week" at bounding box center [686, 324] width 561 height 13
click at [747, 332] on li "Student Role: Lab Assistant" at bounding box center [686, 338] width 561 height 13
click at [901, 437] on button "Update Project" at bounding box center [921, 442] width 100 height 28
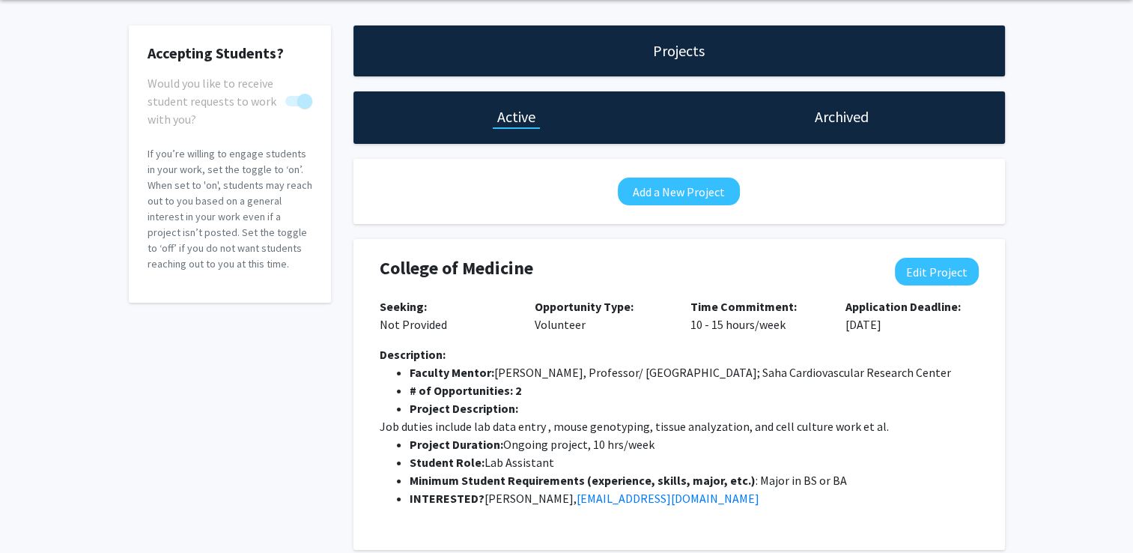
scroll to position [0, 0]
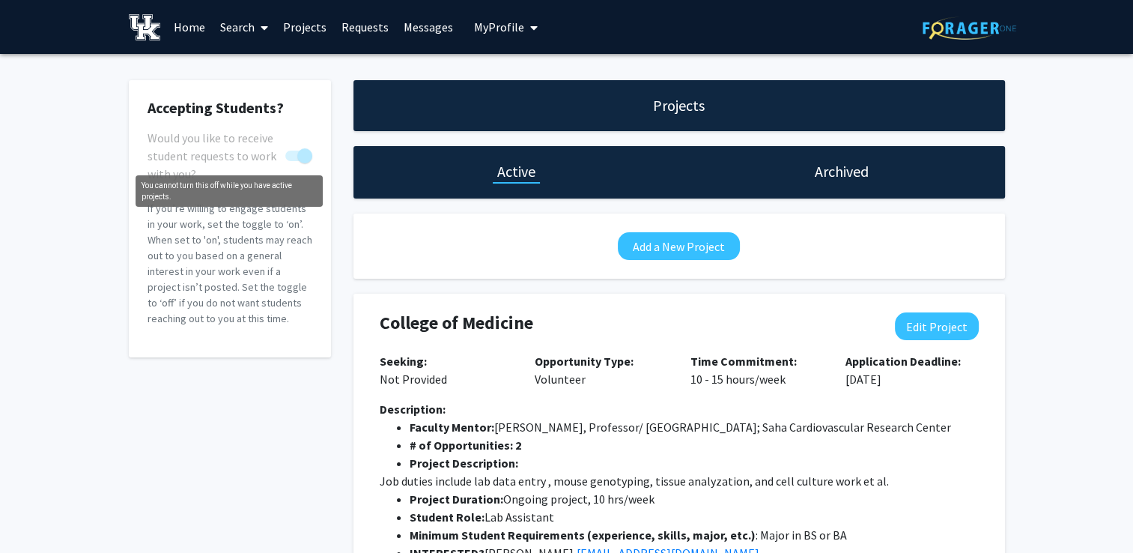
click at [299, 151] on span "You cannot turn this off while you have active projects." at bounding box center [304, 155] width 15 height 15
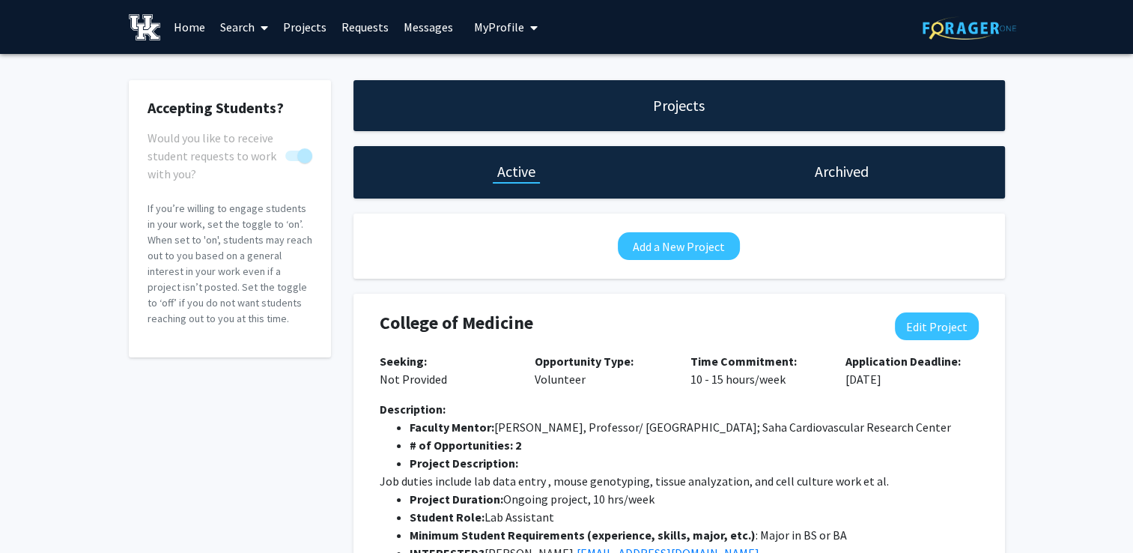
click at [306, 160] on span "You cannot turn this off while you have active projects." at bounding box center [304, 155] width 15 height 15
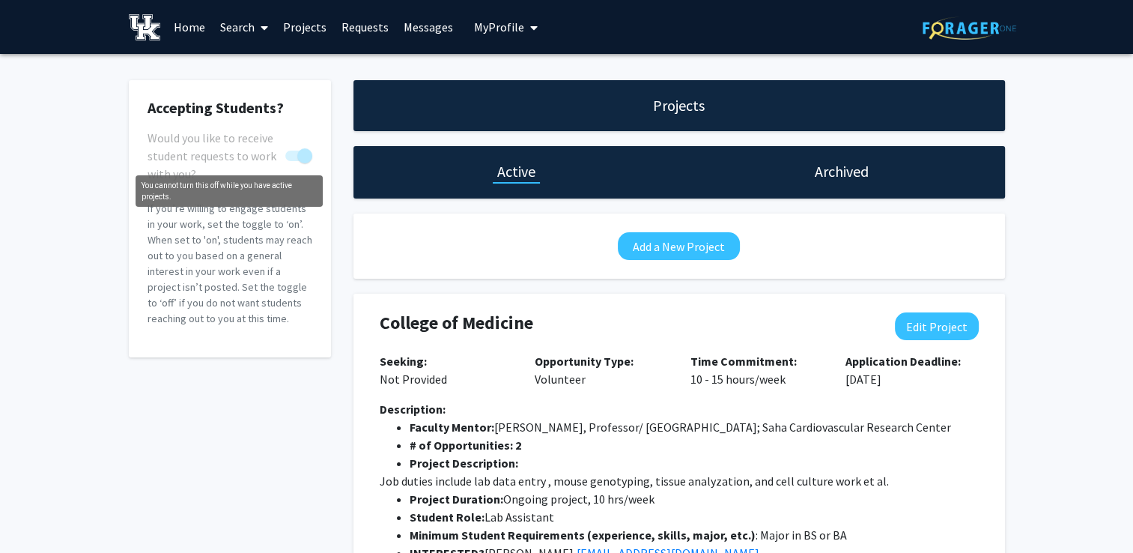
click at [312, 165] on mat-tooltip-component "You cannot turn this off while you have active projects." at bounding box center [229, 191] width 208 height 52
click at [304, 157] on span "You cannot turn this off while you have active projects." at bounding box center [304, 155] width 15 height 15
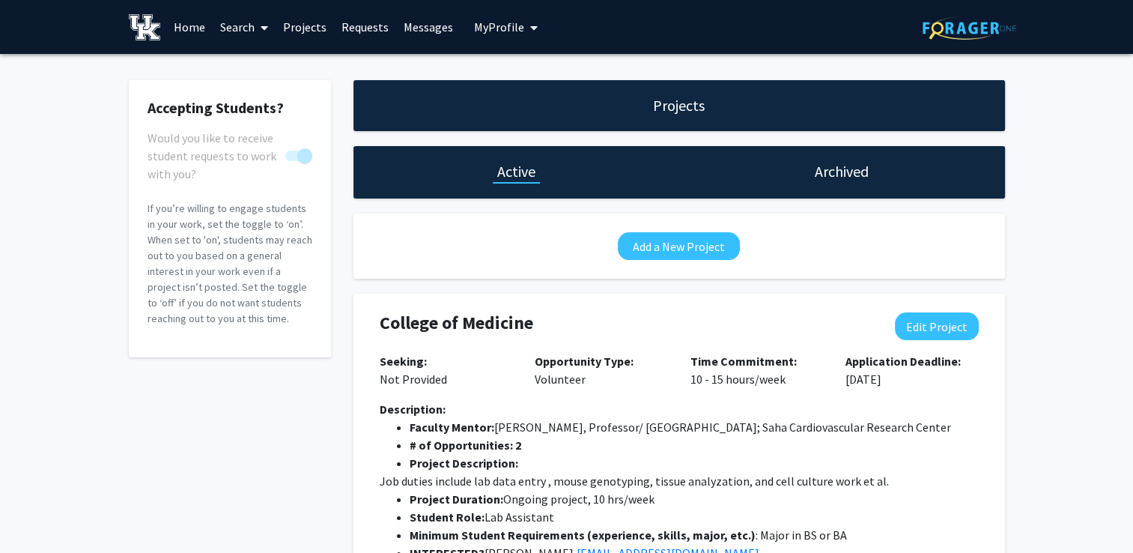
click at [227, 24] on link "Search" at bounding box center [244, 27] width 63 height 52
click at [317, 32] on link "Projects" at bounding box center [305, 27] width 58 height 52
click at [503, 25] on span "My Profile" at bounding box center [499, 26] width 50 height 15
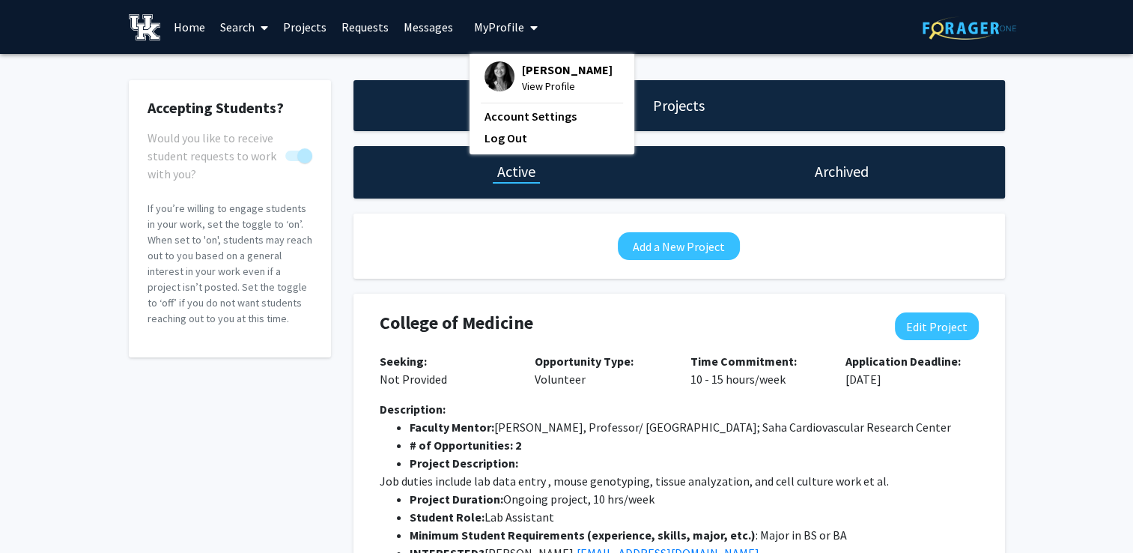
click at [533, 79] on span "View Profile" at bounding box center [567, 86] width 91 height 16
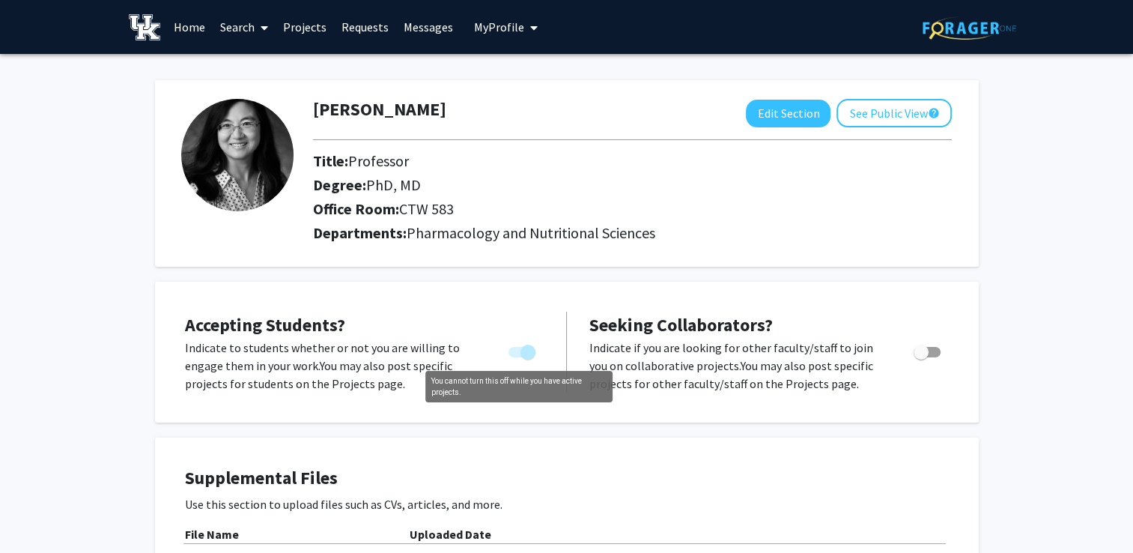
click at [534, 352] on span "You cannot turn this off while you have active projects." at bounding box center [528, 352] width 15 height 15
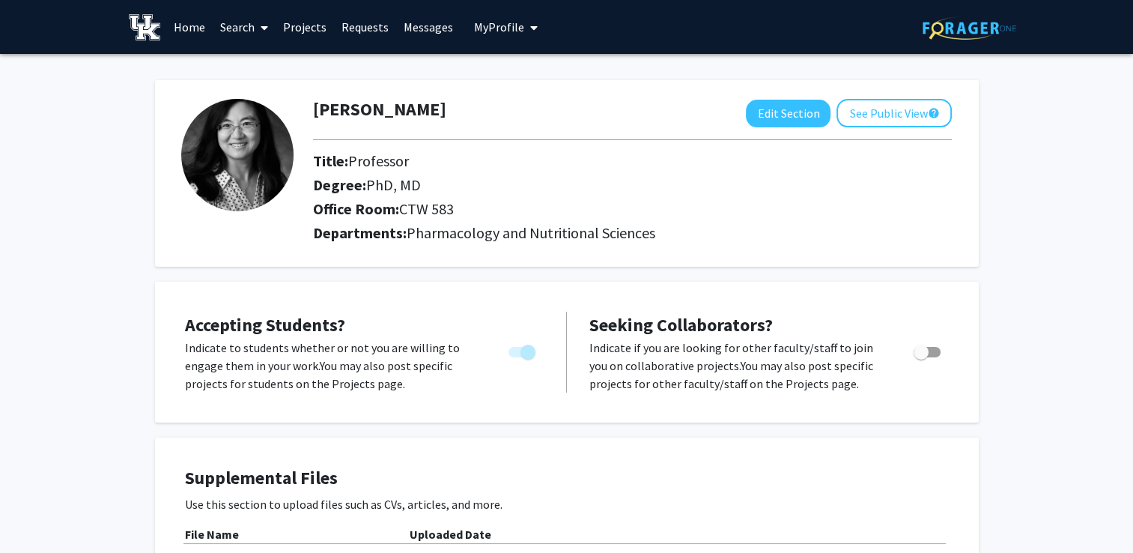
drag, startPoint x: 523, startPoint y: 355, endPoint x: 489, endPoint y: 357, distance: 33.7
click at [489, 357] on div "Indicate to students whether or not you are willing to engage them in your work…" at bounding box center [364, 366] width 381 height 54
click at [538, 340] on div "You cannot turn this off while you have active projects." at bounding box center [523, 350] width 41 height 22
click at [765, 103] on button "Edit Section" at bounding box center [788, 114] width 85 height 28
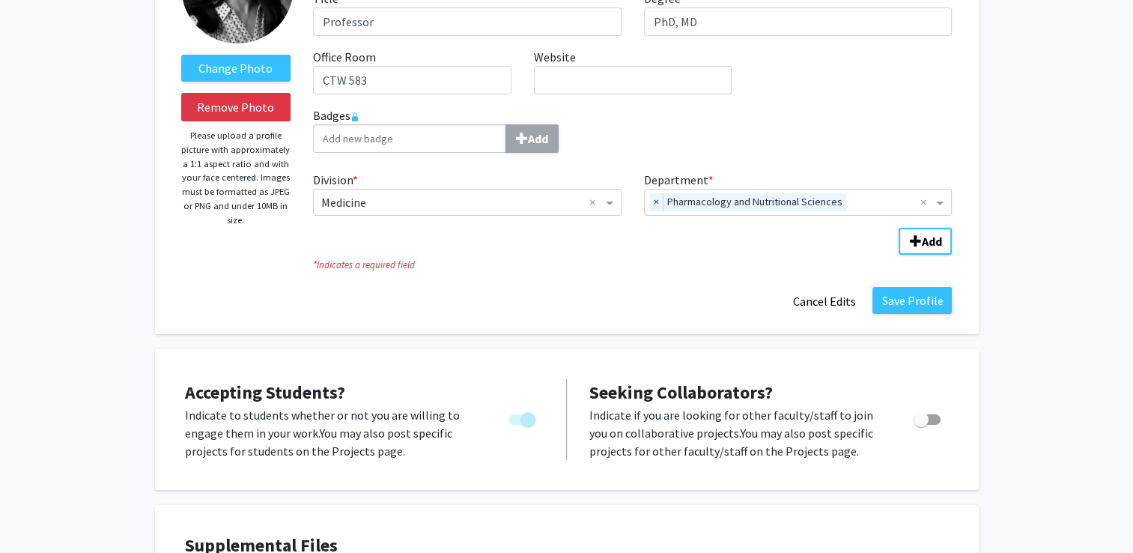
scroll to position [225, 0]
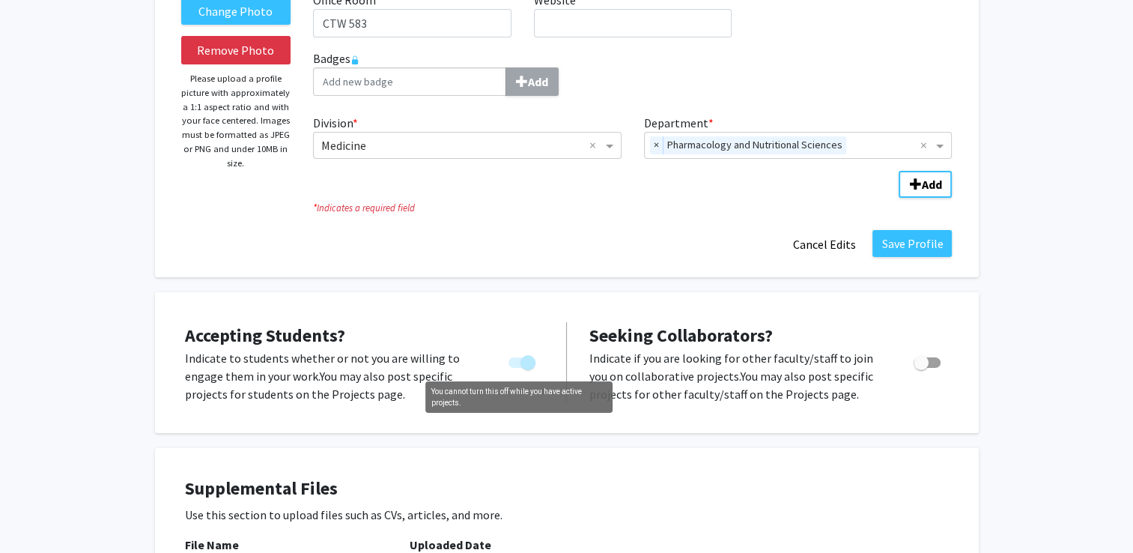
drag, startPoint x: 529, startPoint y: 363, endPoint x: 515, endPoint y: 367, distance: 14.7
click at [515, 367] on label "You cannot turn this off while you have active projects." at bounding box center [519, 363] width 33 height 18
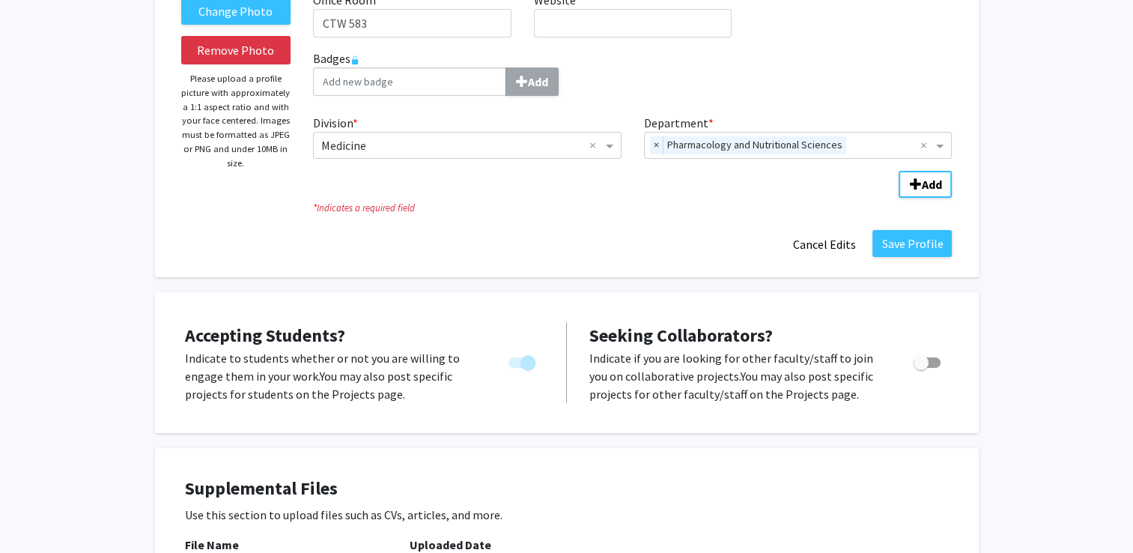
click at [515, 359] on span "You cannot turn this off while you have active projects." at bounding box center [522, 362] width 27 height 10
click at [515, 360] on span "You cannot turn this off while you have active projects." at bounding box center [522, 362] width 27 height 10
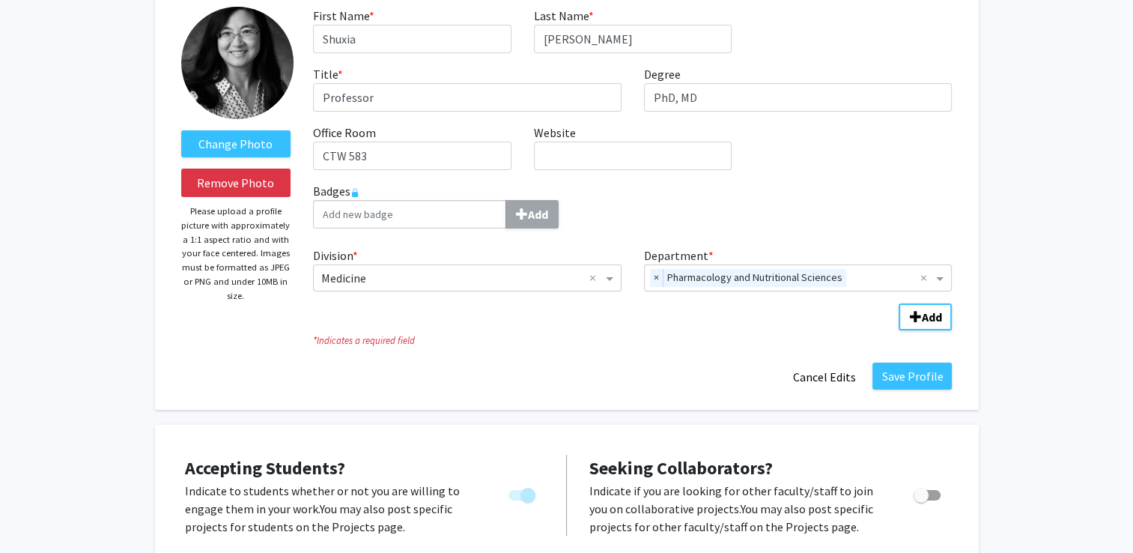
scroll to position [75, 0]
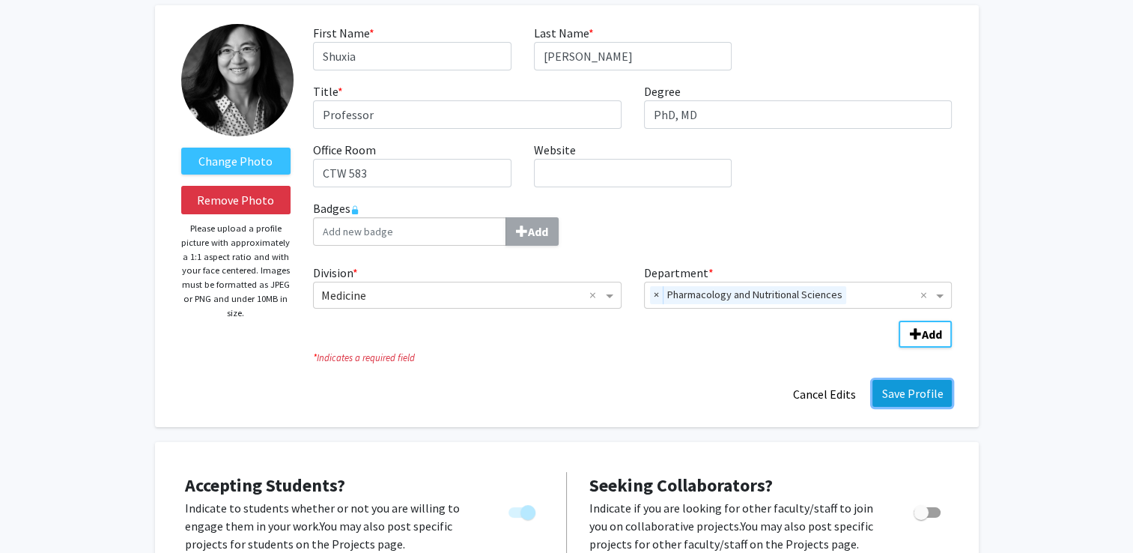
click at [923, 386] on button "Save Profile" at bounding box center [912, 393] width 79 height 27
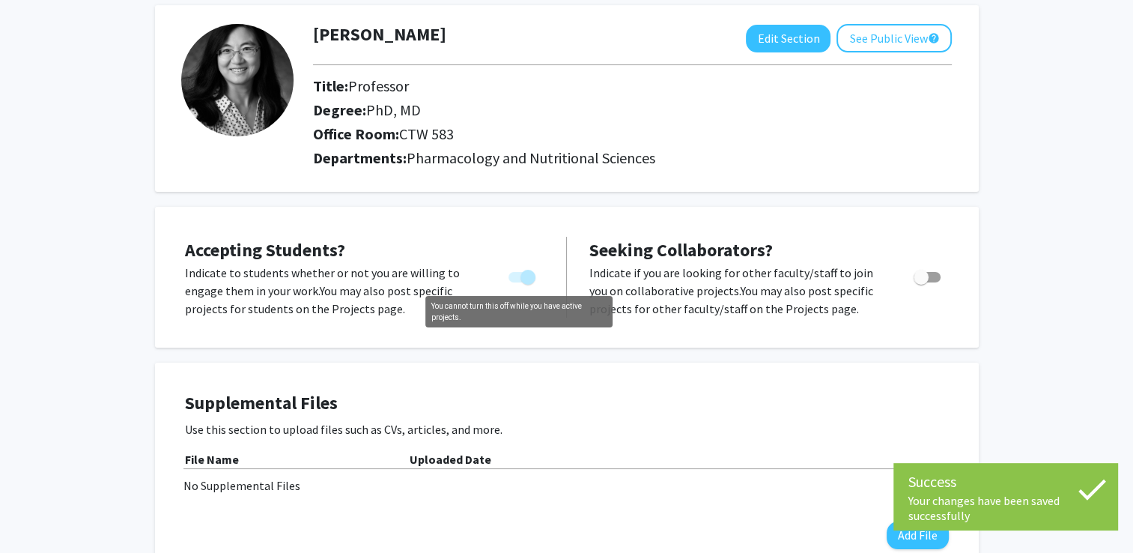
click at [526, 281] on span "You cannot turn this off while you have active projects." at bounding box center [528, 277] width 15 height 15
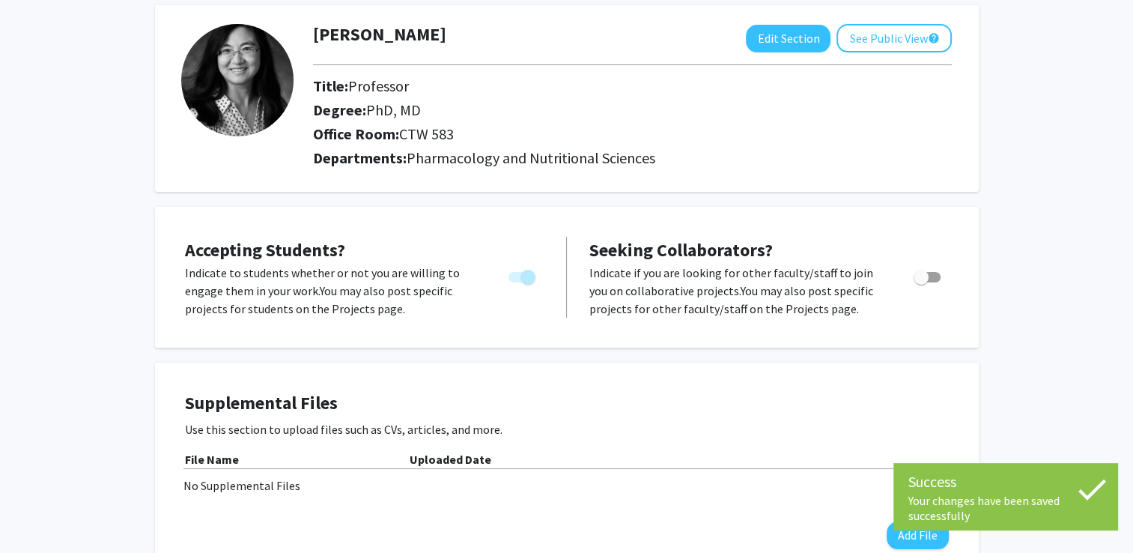
click at [526, 281] on span "You cannot turn this off while you have active projects." at bounding box center [528, 277] width 15 height 15
click at [925, 273] on span "Toggle" at bounding box center [921, 277] width 15 height 15
click at [921, 282] on input "Toggle" at bounding box center [921, 282] width 1 height 1
drag, startPoint x: 932, startPoint y: 277, endPoint x: 912, endPoint y: 286, distance: 22.8
click at [912, 286] on div at bounding box center [929, 291] width 64 height 54
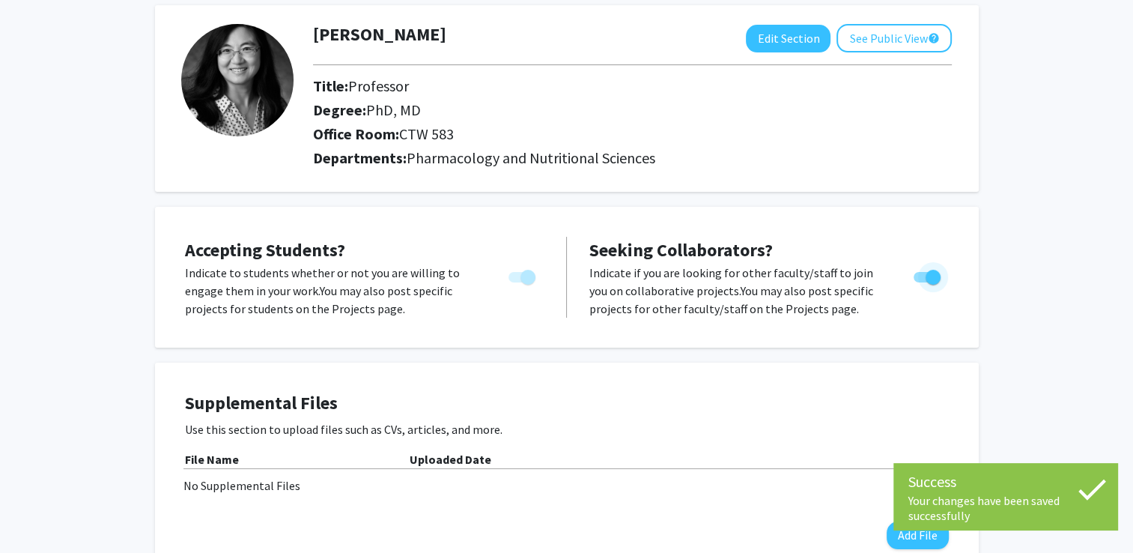
click at [921, 279] on span "Toggle" at bounding box center [927, 277] width 27 height 10
click at [921, 282] on input "Toggle" at bounding box center [921, 282] width 1 height 1
checkbox input "false"
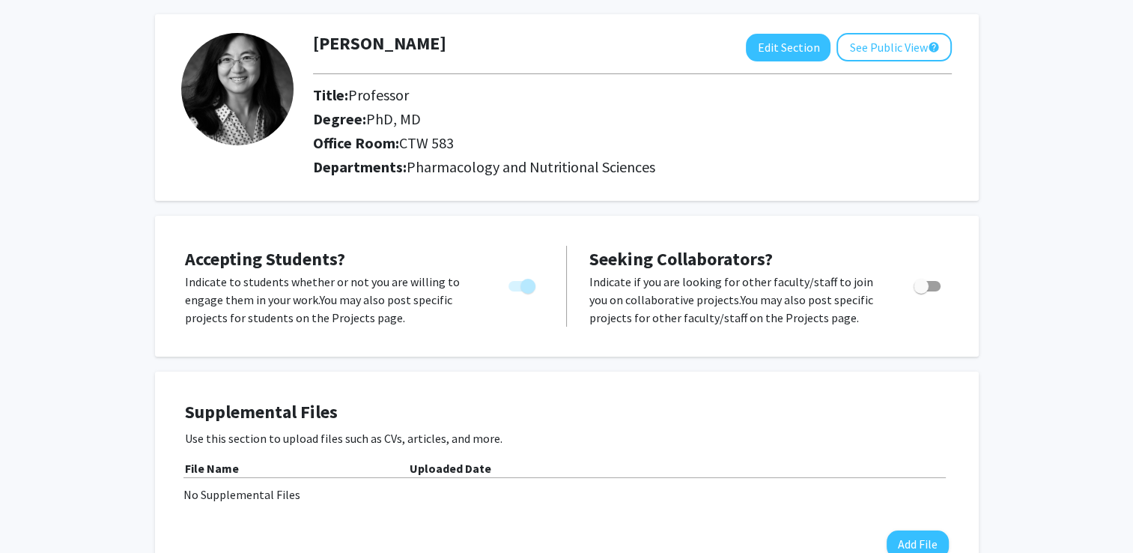
scroll to position [0, 0]
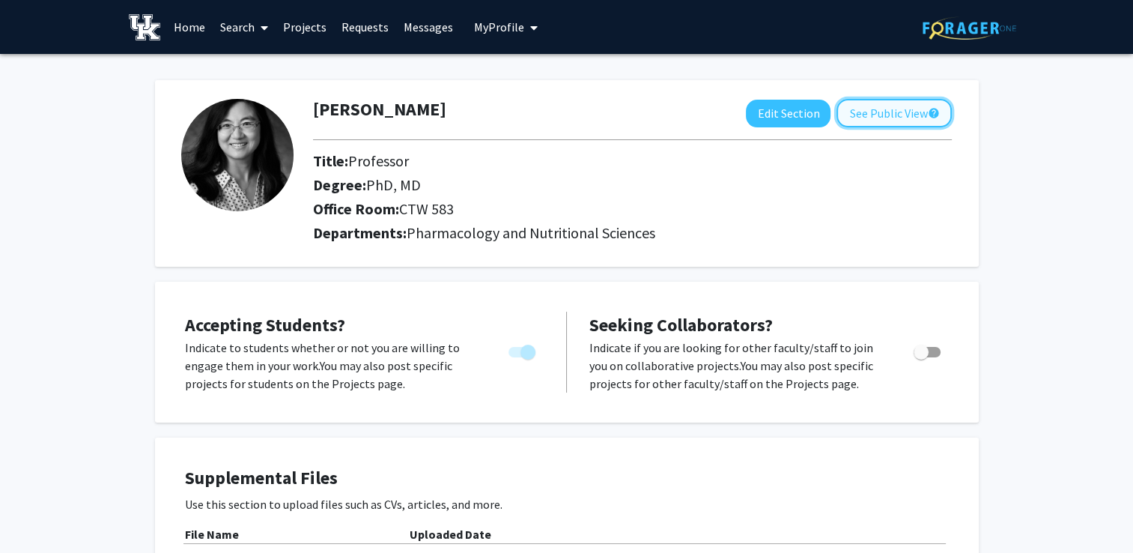
click at [860, 118] on button "See Public View help" at bounding box center [894, 113] width 115 height 28
